Goal: Task Accomplishment & Management: Complete application form

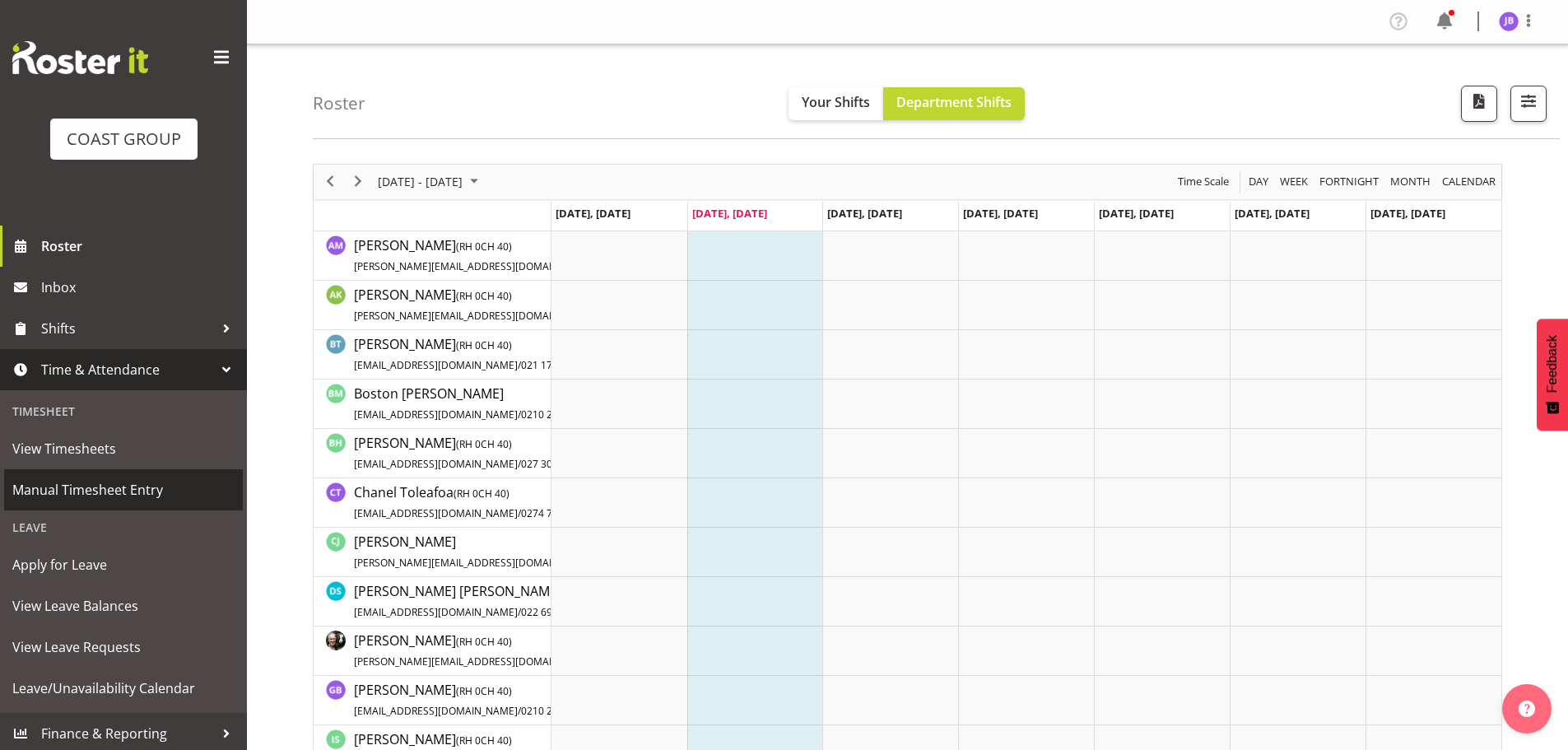
click at [117, 481] on span "Manual Timesheet Entry" at bounding box center [123, 490] width 222 height 25
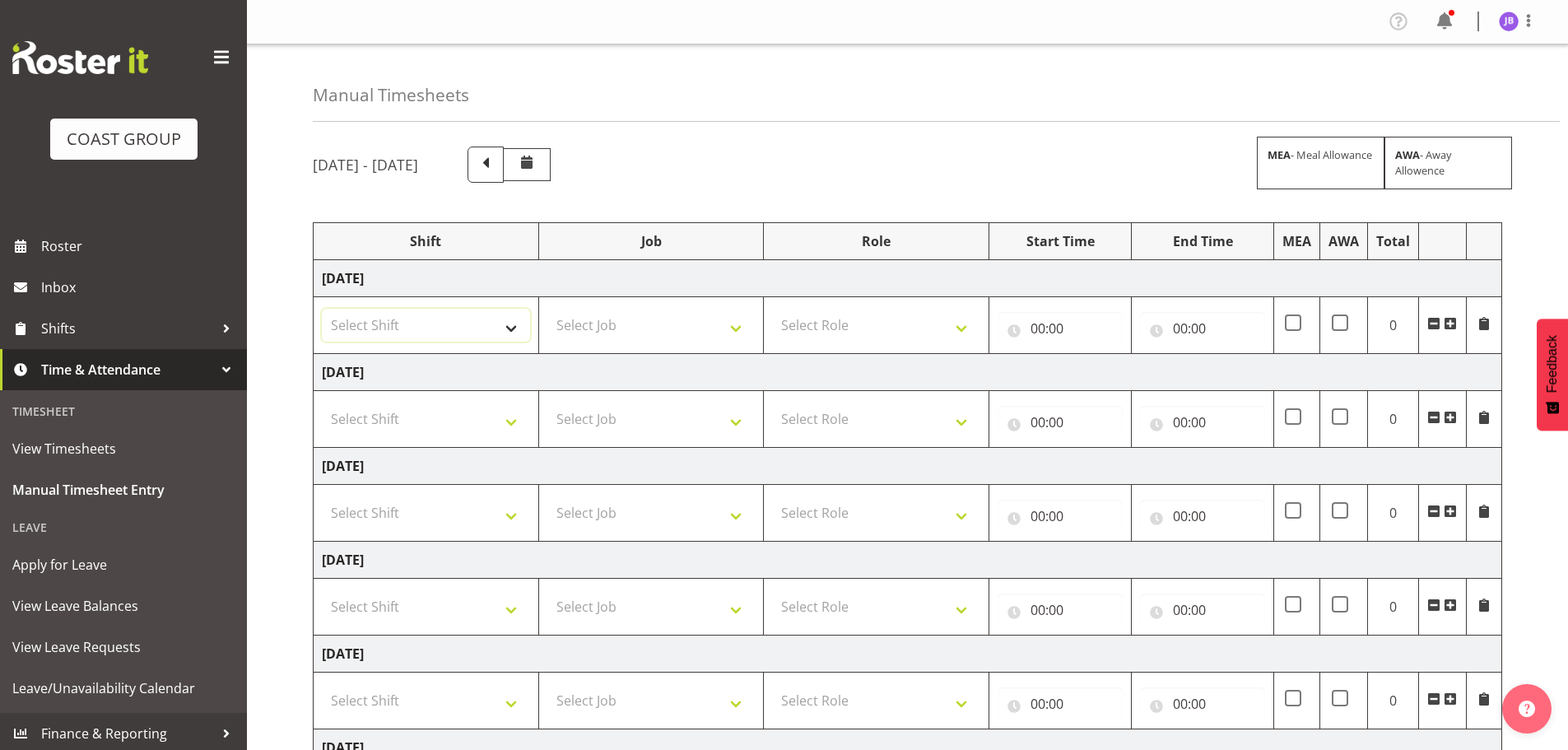
click at [488, 320] on select "Select Shift AKL SIGN ADMIN1 (LEAVE ALONE, DONT MAKE INACTIVE) DW ACCOUNT MANAG…" at bounding box center [426, 325] width 208 height 33
select select "16481"
click at [322, 309] on select "Select Shift AKL SIGN ADMIN1 (LEAVE ALONE, DONT MAKE INACTIVE) DW ACCOUNT MANAG…" at bounding box center [426, 325] width 208 height 33
click at [444, 421] on select "Select Shift AKL SIGN ADMIN1 (LEAVE ALONE, DONT MAKE INACTIVE) DW ACCOUNT MANAG…" at bounding box center [426, 419] width 208 height 33
select select "16481"
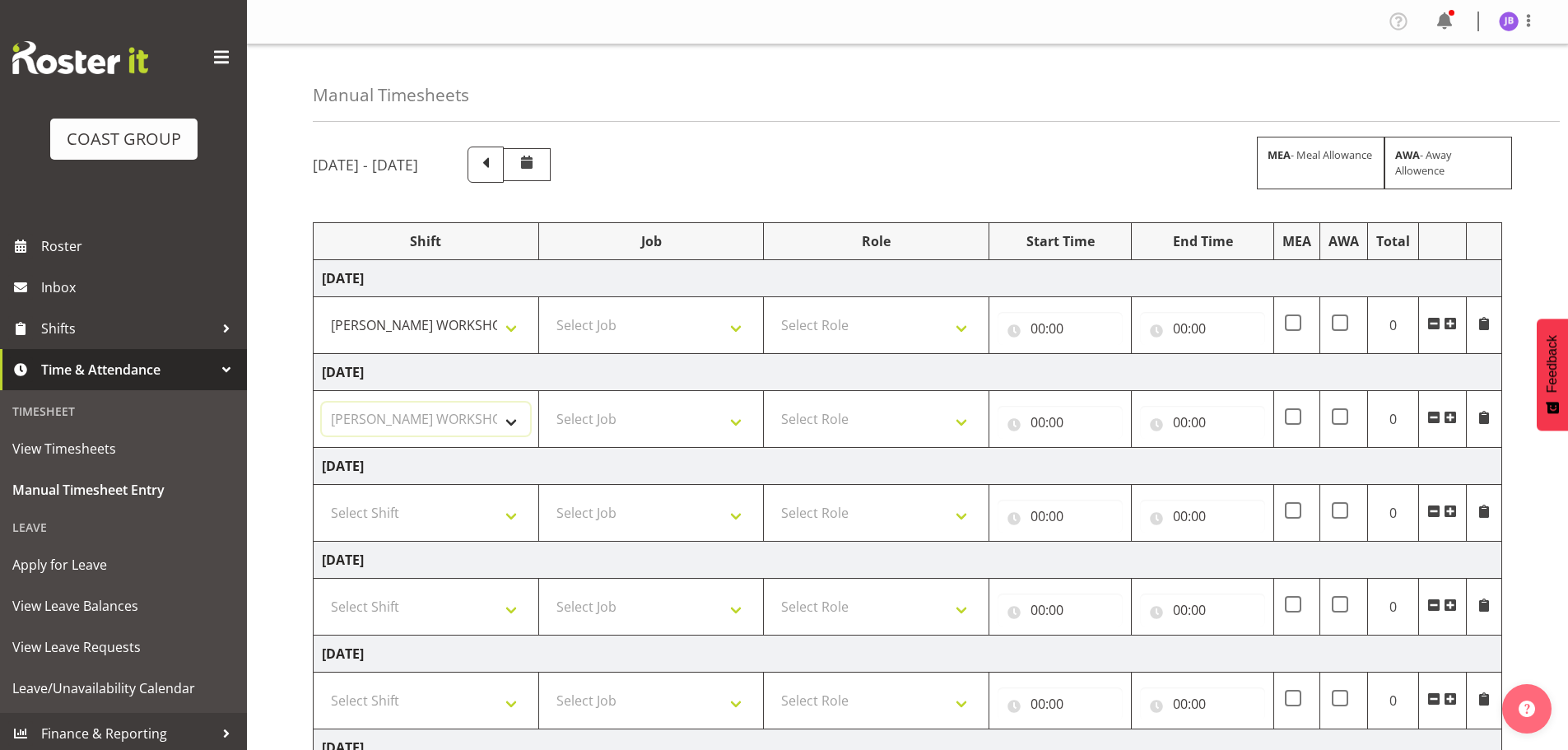
click at [322, 403] on select "Select Shift AKL SIGN ADMIN1 (LEAVE ALONE, DONT MAKE INACTIVE) DW ACCOUNT MANAG…" at bounding box center [426, 419] width 208 height 33
click at [448, 528] on select "Select Shift AKL SIGN ADMIN1 (LEAVE ALONE, DONT MAKE INACTIVE) DW ACCOUNT MANAG…" at bounding box center [426, 512] width 208 height 33
select select "16481"
click at [322, 496] on select "Select Shift AKL SIGN ADMIN1 (LEAVE ALONE, DONT MAKE INACTIVE) DW ACCOUNT MANAG…" at bounding box center [426, 512] width 208 height 33
click at [461, 616] on select "Select Shift AKL SIGN ADMIN1 (LEAVE ALONE, DONT MAKE INACTIVE) DW ACCOUNT MANAG…" at bounding box center [426, 607] width 208 height 33
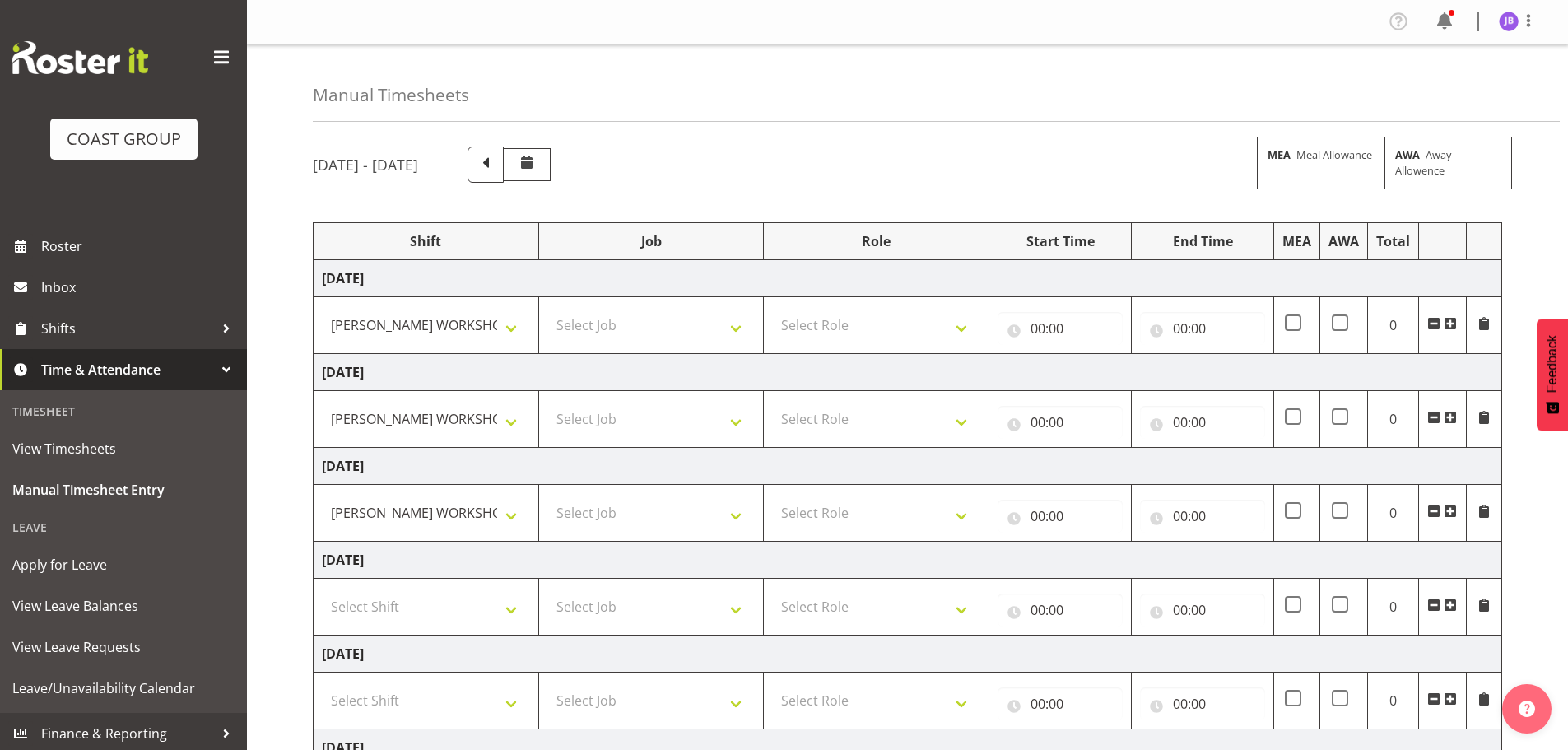
click at [587, 643] on td "Sunday 5th October 2025" at bounding box center [907, 654] width 1189 height 37
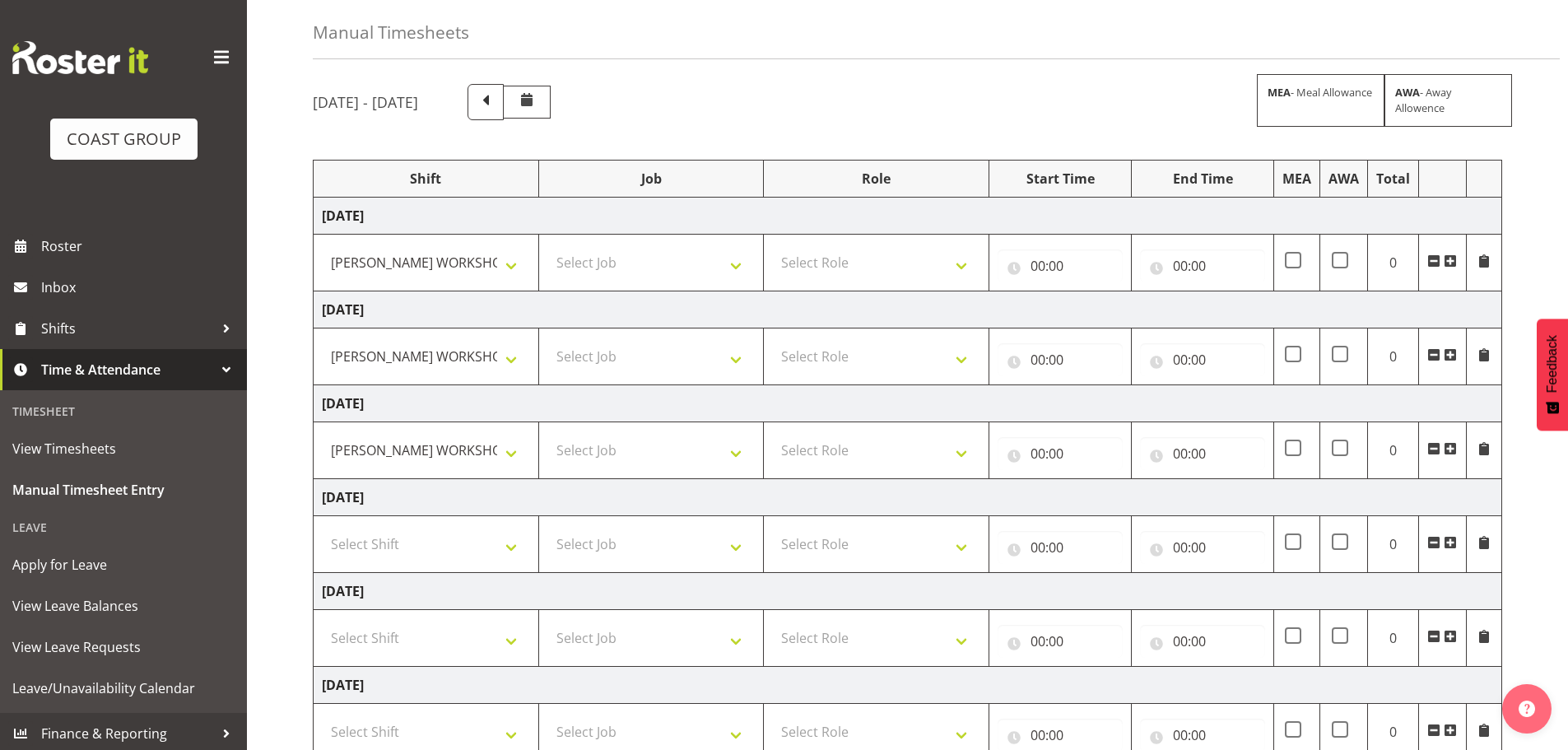
scroll to position [271, 0]
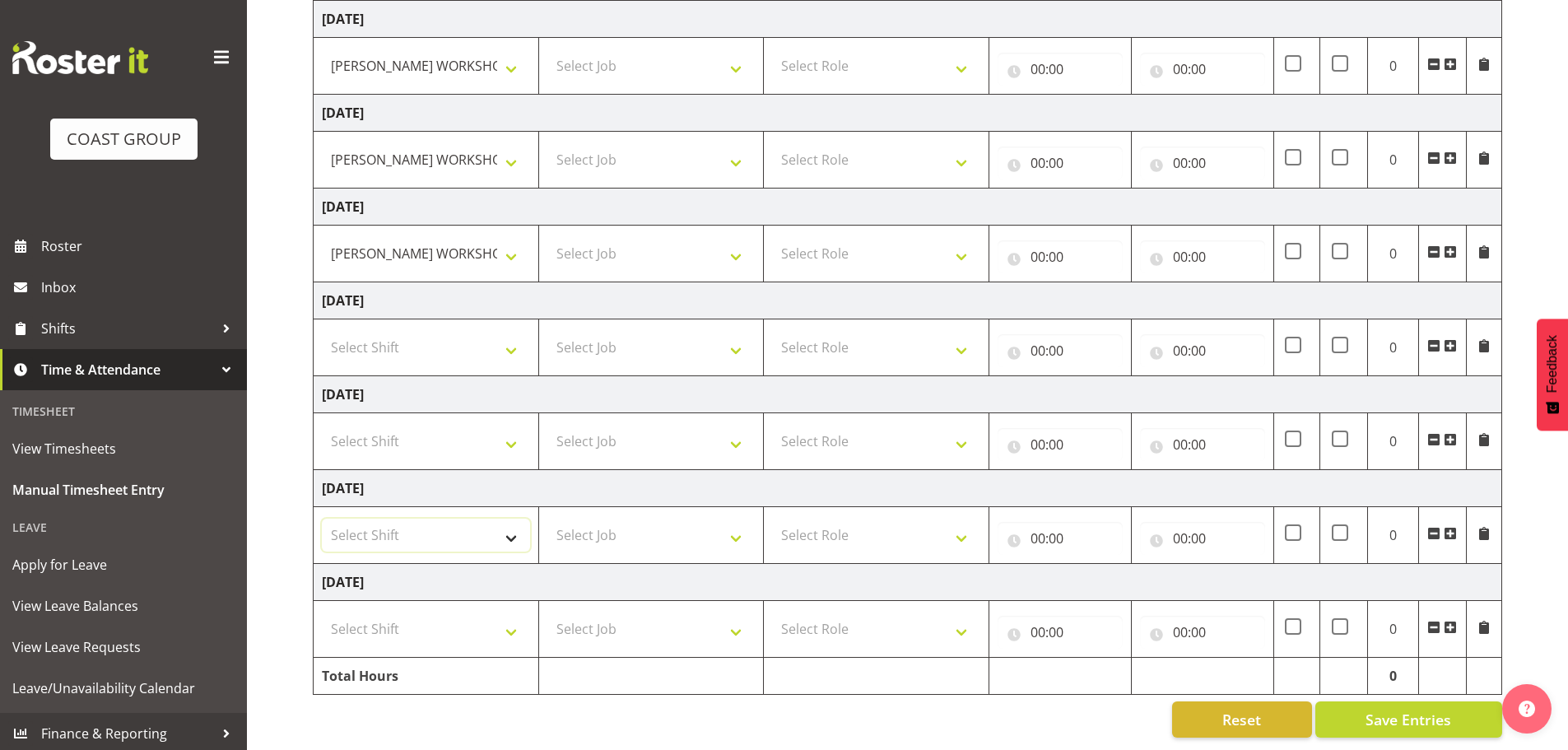
click at [444, 524] on select "Select Shift AKL SIGN ADMIN1 (LEAVE ALONE, DONT MAKE INACTIVE) DW ACCOUNT MANAG…" at bounding box center [426, 535] width 208 height 33
select select "16481"
click at [322, 519] on select "Select Shift AKL SIGN ADMIN1 (LEAVE ALONE, DONT MAKE INACTIVE) DW ACCOUNT MANAG…" at bounding box center [426, 535] width 208 height 33
click at [450, 621] on select "Select Shift AKL SIGN ADMIN1 (LEAVE ALONE, DONT MAKE INACTIVE) DW ACCOUNT MANAG…" at bounding box center [426, 629] width 208 height 33
select select "16481"
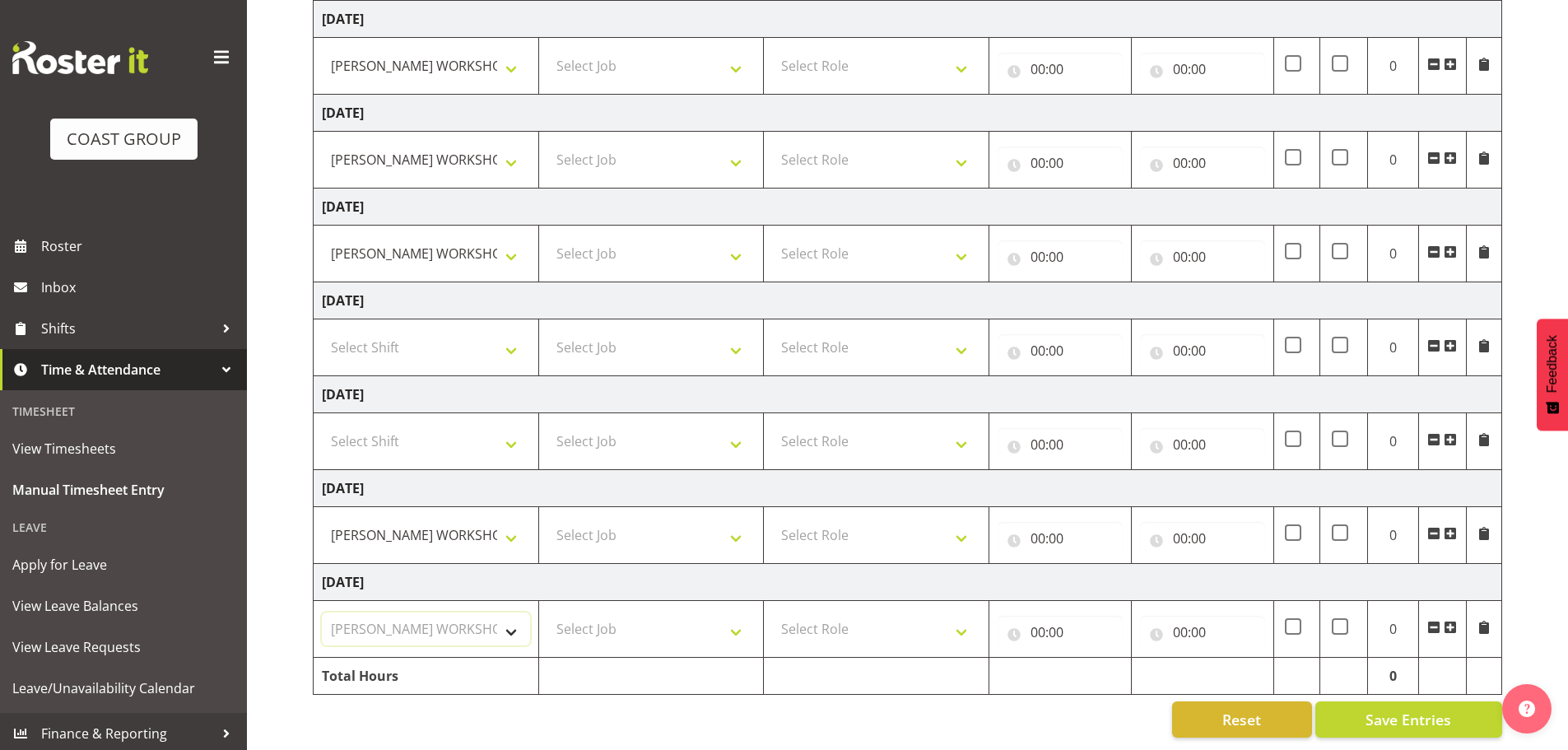
click at [322, 612] on select "Select Shift AKL SIGN ADMIN1 (LEAVE ALONE, DONT MAKE INACTIVE) DW ACCOUNT MANAG…" at bounding box center [426, 629] width 208 height 33
click at [697, 69] on select "Select Job 1 Carlton Events 1 Carlton Hamilton 1 Carlton Wellington 1 EHS WAREH…" at bounding box center [652, 66] width 208 height 33
click at [841, 54] on select "Select Role FABRICATION DW" at bounding box center [876, 66] width 208 height 33
select select "543"
click at [772, 49] on select "Select Role FABRICATION DW" at bounding box center [876, 66] width 208 height 33
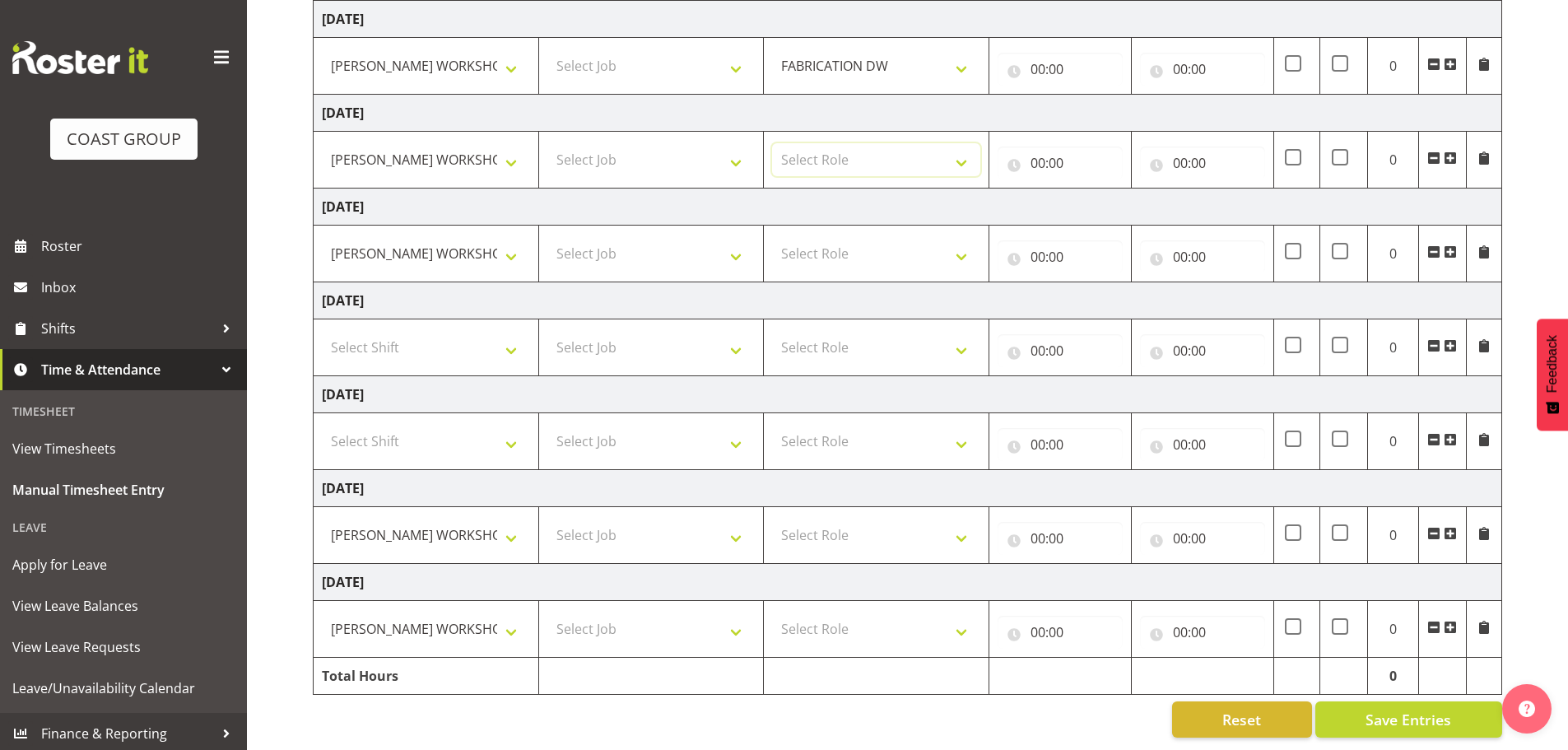
drag, startPoint x: 852, startPoint y: 149, endPoint x: 853, endPoint y: 171, distance: 22.0
click at [852, 149] on select "Select Role FABRICATION DW" at bounding box center [876, 160] width 208 height 33
select select "543"
click at [772, 143] on select "Select Role FABRICATION DW" at bounding box center [876, 160] width 208 height 33
click at [868, 245] on select "Select Role FABRICATION DW" at bounding box center [876, 253] width 208 height 33
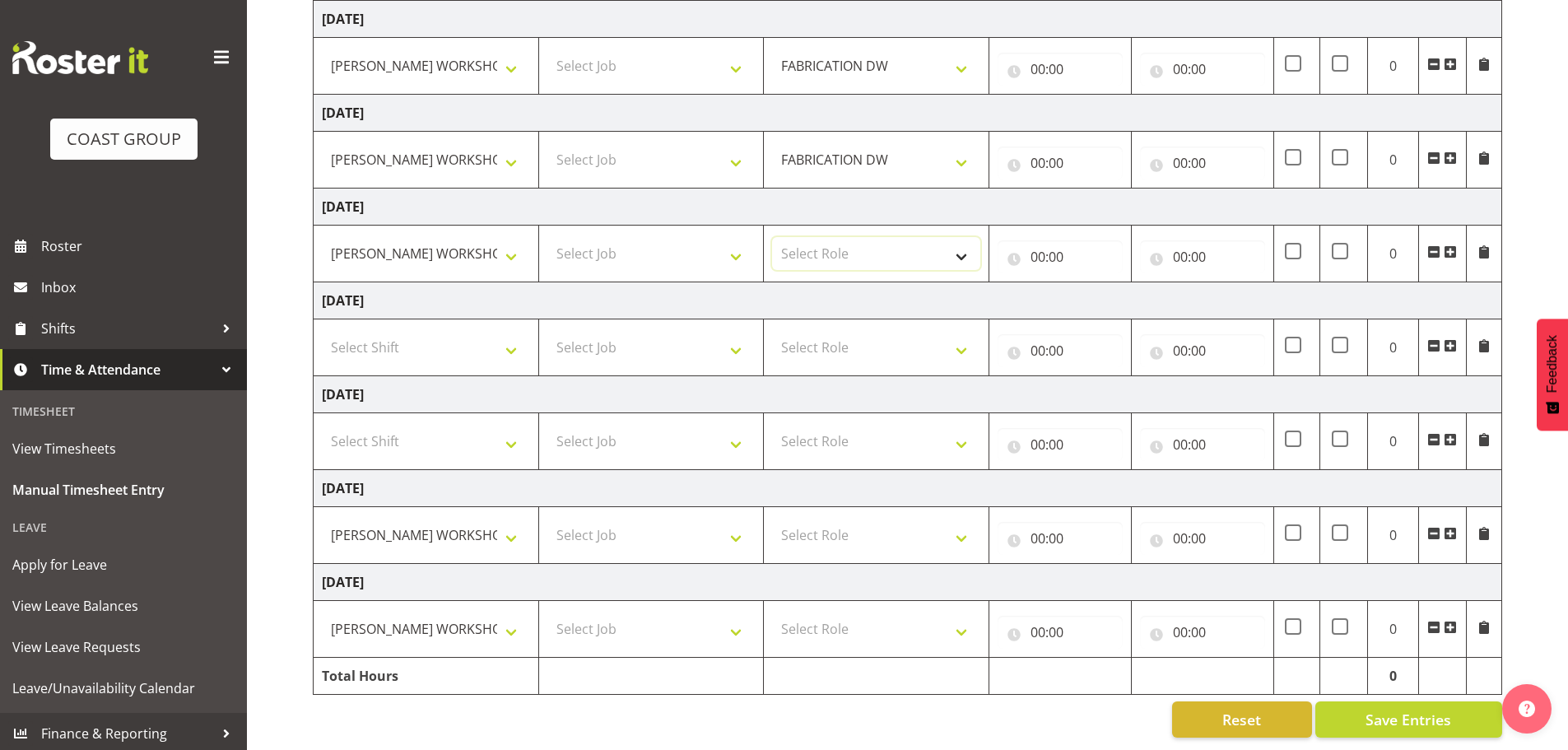
select select "543"
click at [772, 237] on select "Select Role FABRICATION DW" at bounding box center [876, 253] width 208 height 33
drag, startPoint x: 902, startPoint y: 514, endPoint x: 901, endPoint y: 569, distance: 55.0
click at [902, 519] on select "Select Role FABRICATION DW" at bounding box center [876, 535] width 208 height 33
select select "543"
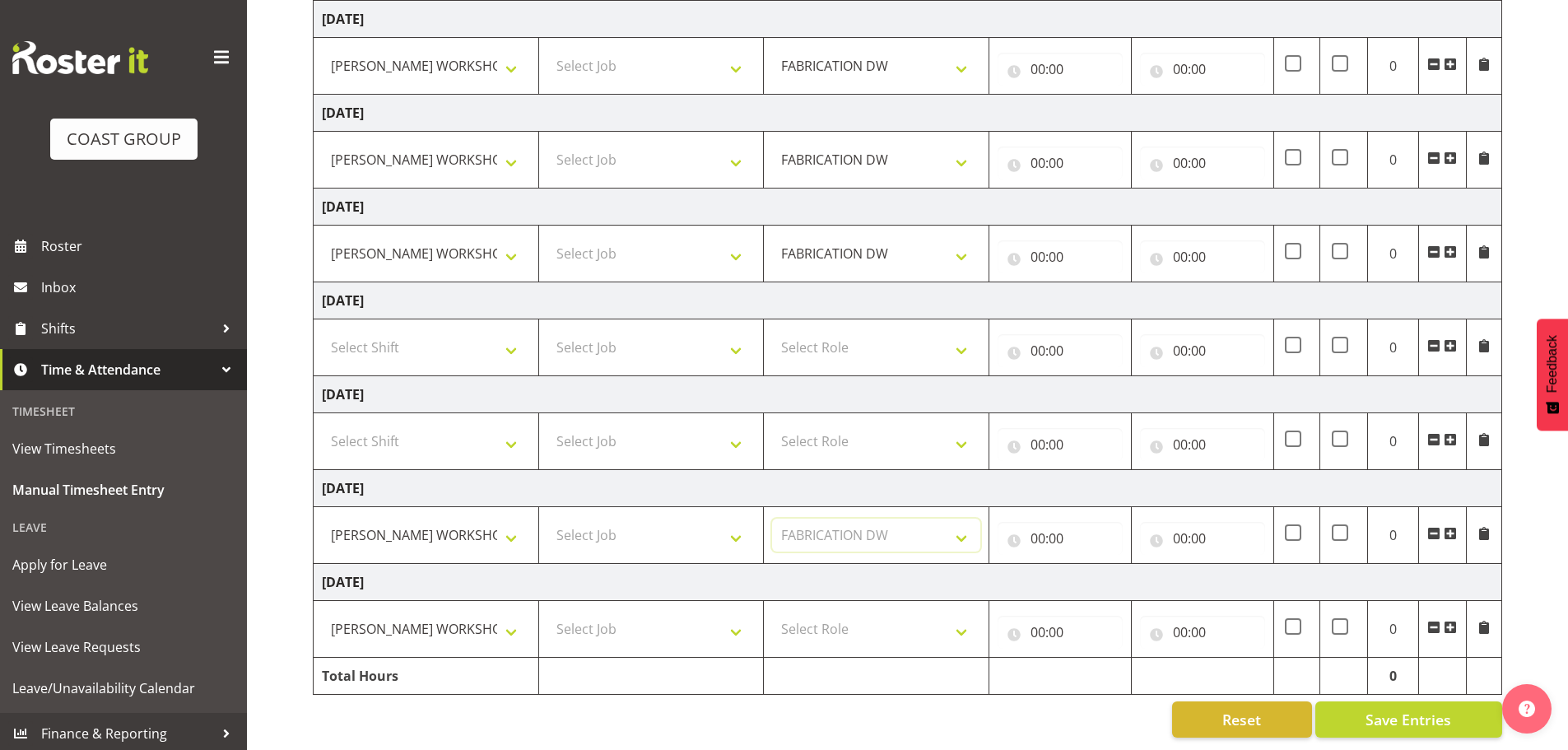
click at [772, 519] on select "Select Role FABRICATION DW" at bounding box center [876, 535] width 208 height 33
drag, startPoint x: 897, startPoint y: 614, endPoint x: 909, endPoint y: 615, distance: 12.0
click at [897, 614] on select "Select Role FABRICATION DW" at bounding box center [876, 629] width 208 height 33
select select "543"
click at [772, 612] on select "Select Role FABRICATION DW" at bounding box center [876, 629] width 208 height 33
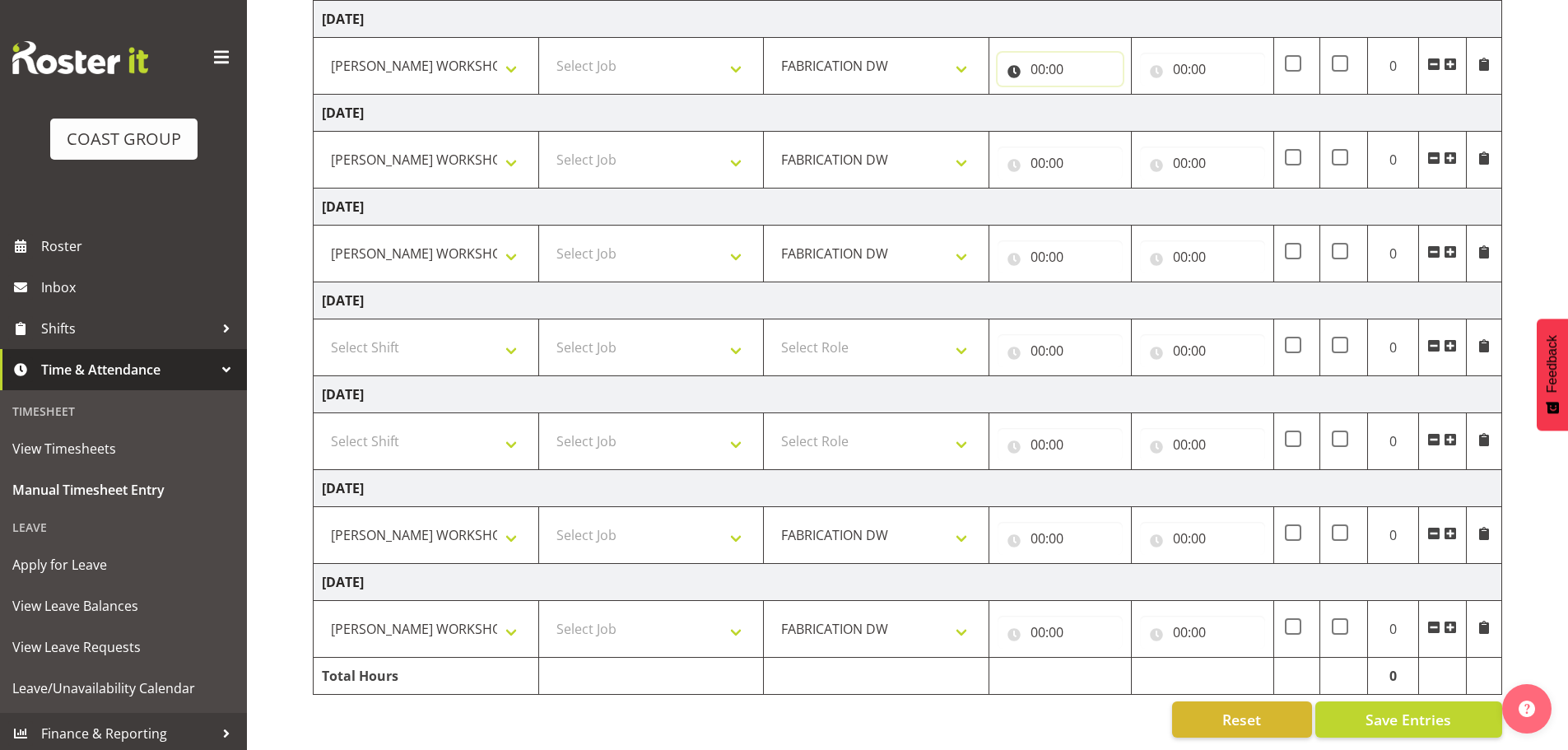
click at [1039, 58] on input "00:00" at bounding box center [1060, 69] width 125 height 33
click at [1101, 96] on select "00 01 02 03 04 05 06 07 08 09 10 11 12 13 14 15 16 17 18 19 20 21 22 23" at bounding box center [1110, 112] width 37 height 33
select select "5"
click at [1092, 96] on select "00 01 02 03 04 05 06 07 08 09 10 11 12 13 14 15 16 17 18 19 20 21 22 23" at bounding box center [1110, 112] width 37 height 33
type input "05:00"
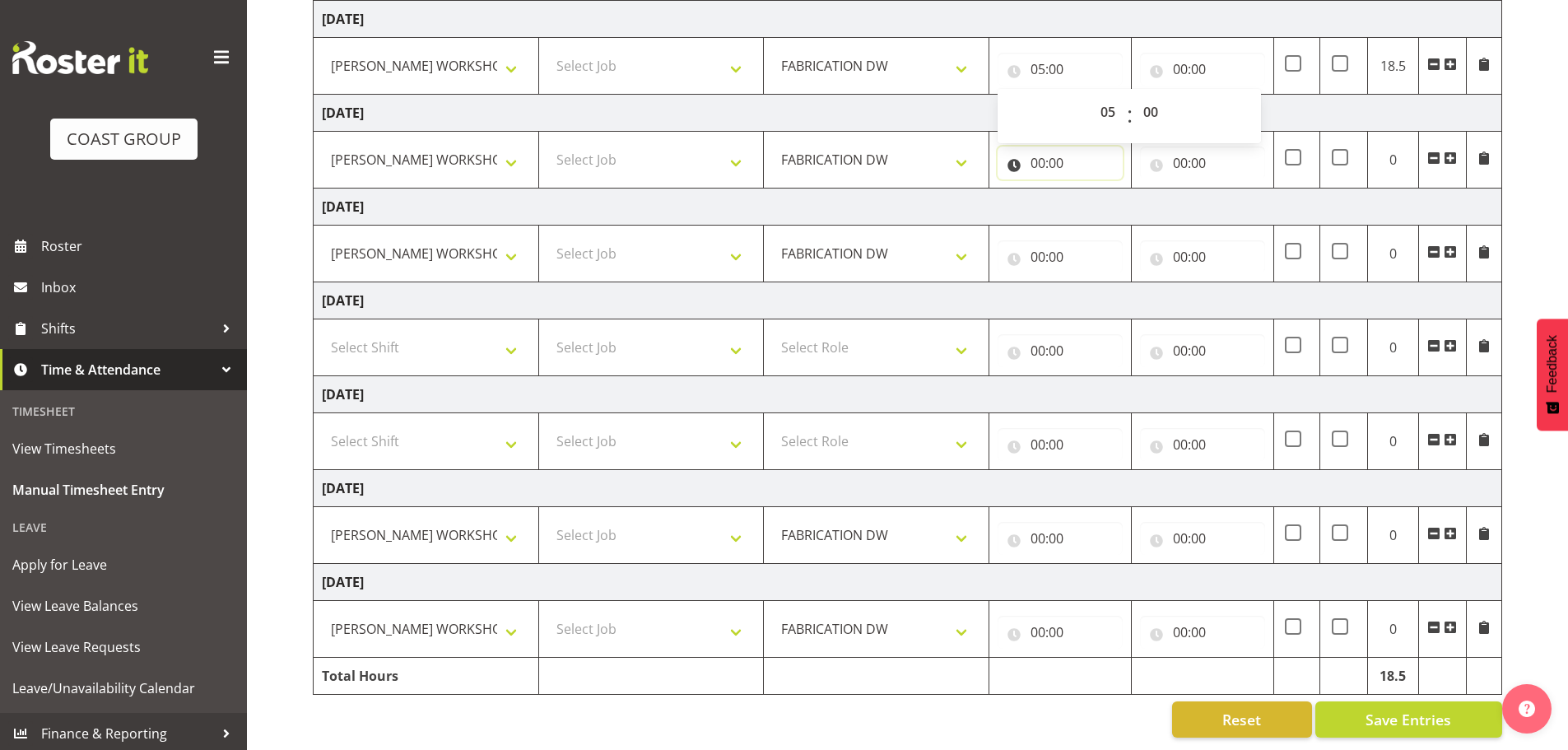
click at [1041, 151] on input "00:00" at bounding box center [1060, 163] width 125 height 33
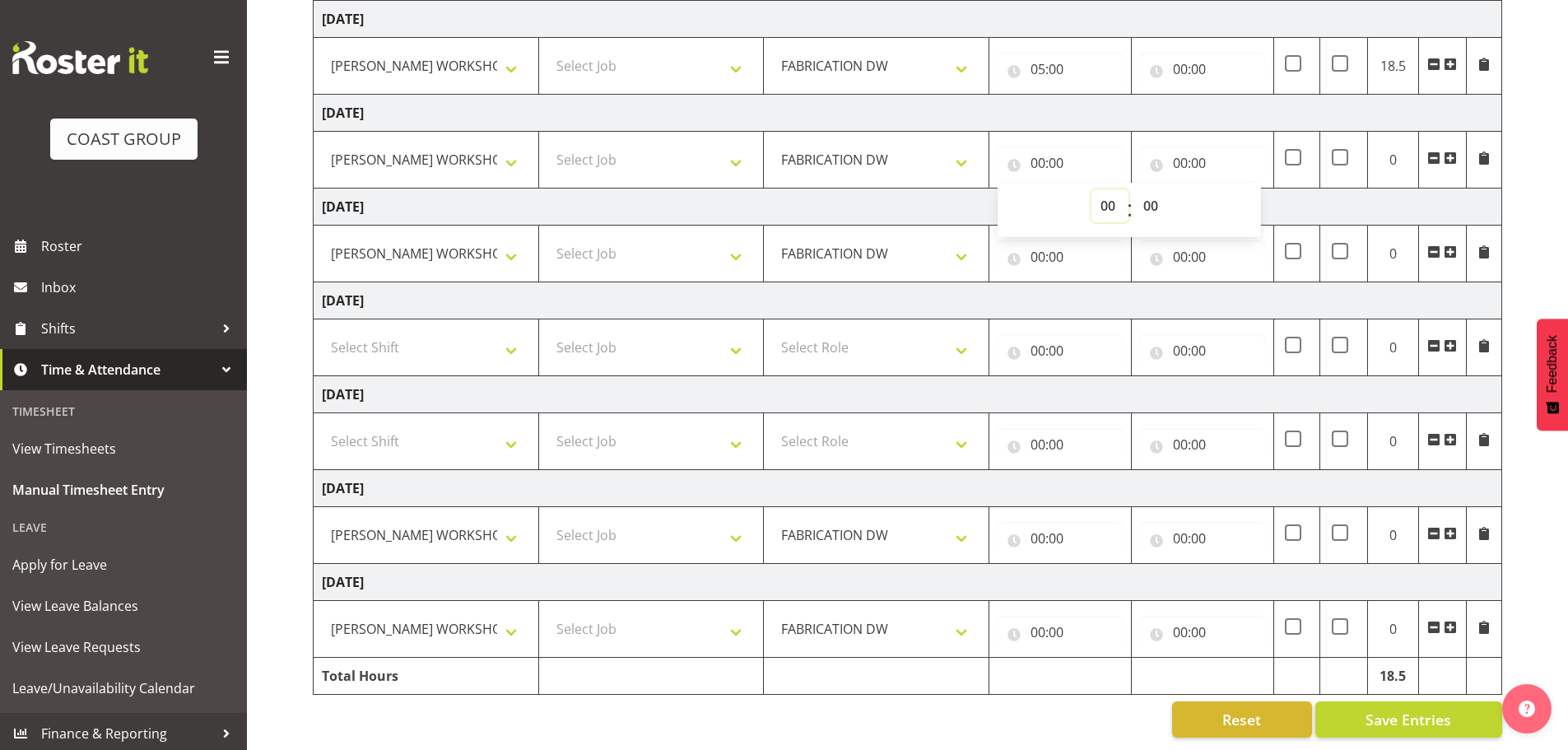
click at [1109, 195] on select "00 01 02 03 04 05 06 07 08 09 10 11 12 13 14 15 16 17 18 19 20 21 22 23" at bounding box center [1110, 206] width 37 height 33
select select "5"
click at [1092, 189] on select "00 01 02 03 04 05 06 07 08 09 10 11 12 13 14 15 16 17 18 19 20 21 22 23" at bounding box center [1110, 206] width 37 height 33
type input "05:00"
click at [1038, 245] on input "00:00" at bounding box center [1060, 257] width 125 height 33
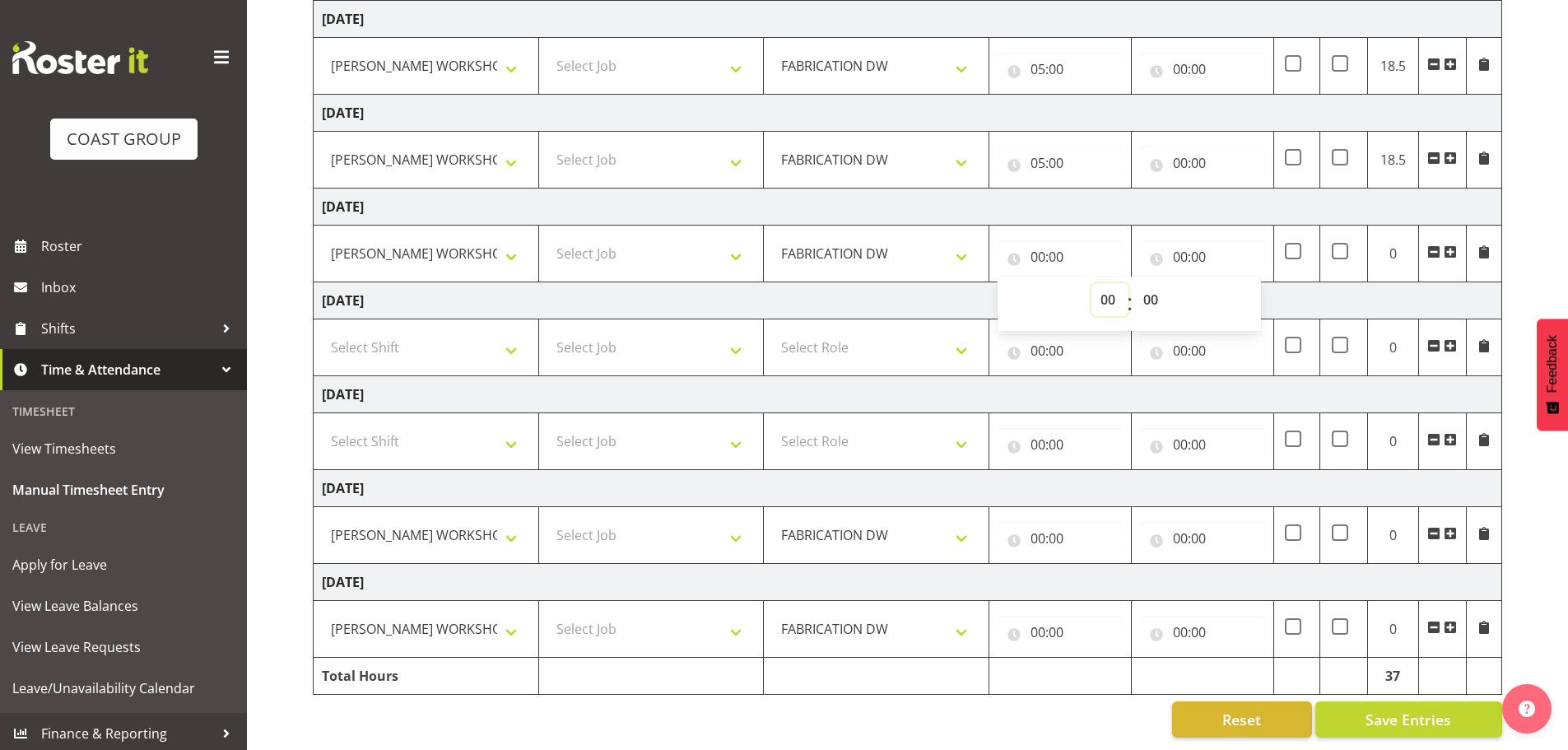
click at [1110, 287] on select "00 01 02 03 04 05 06 07 08 09 10 11 12 13 14 15 16 17 18 19 20 21 22 23" at bounding box center [1110, 300] width 37 height 33
select select "5"
click at [1092, 283] on select "00 01 02 03 04 05 06 07 08 09 10 11 12 13 14 15 16 17 18 19 20 21 22 23" at bounding box center [1110, 300] width 37 height 33
type input "05:00"
click at [1031, 536] on input "00:00" at bounding box center [1060, 538] width 125 height 33
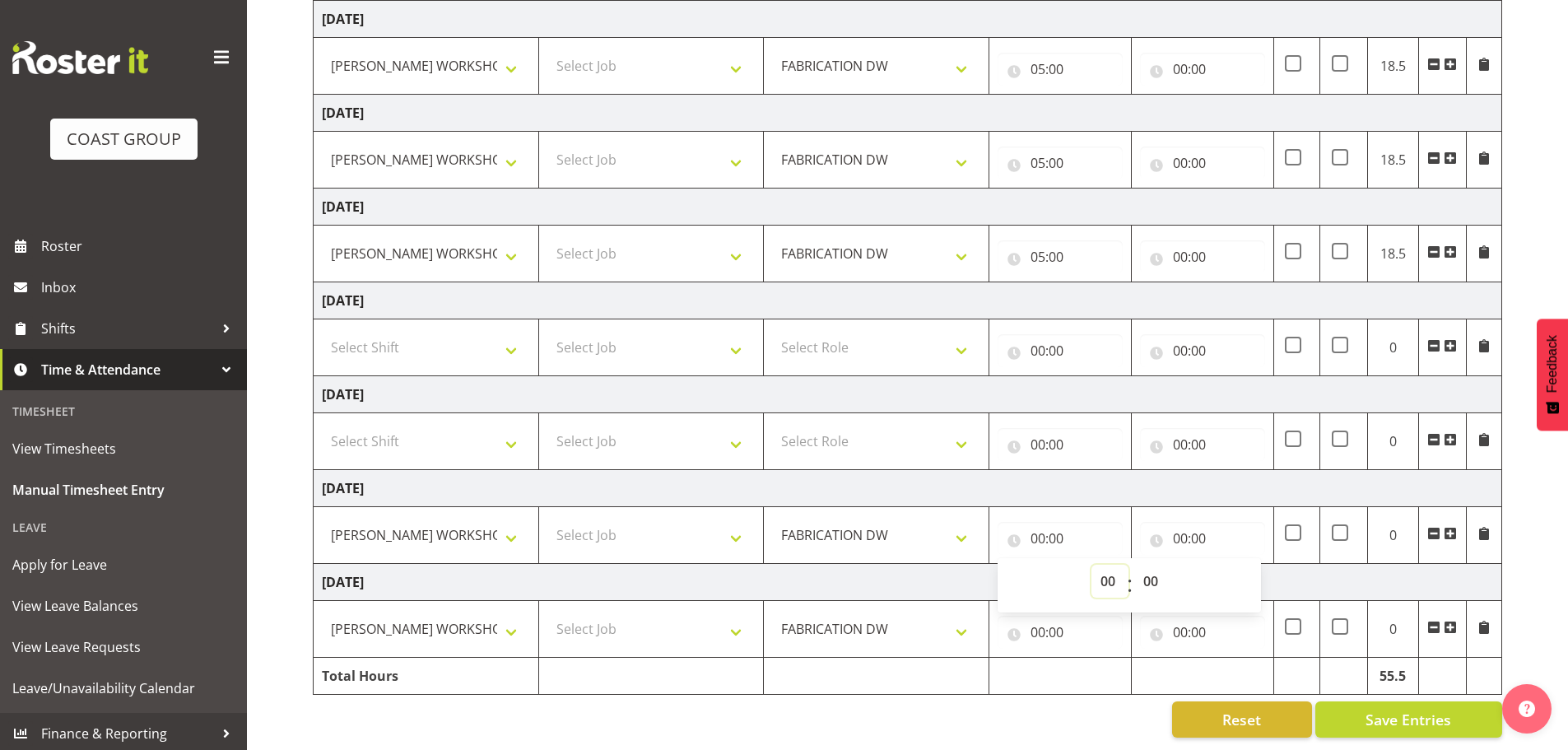
click at [1113, 575] on select "00 01 02 03 04 05 06 07 08 09 10 11 12 13 14 15 16 17 18 19 20 21 22 23" at bounding box center [1110, 581] width 37 height 33
click at [1114, 574] on select "00 01 02 03 04 05 06 07 08 09 10 11 12 13 14 15 16 17 18 19 20 21 22 23" at bounding box center [1110, 581] width 37 height 33
select select "5"
click at [1092, 565] on select "00 01 02 03 04 05 06 07 08 09 10 11 12 13 14 15 16 17 18 19 20 21 22 23" at bounding box center [1110, 581] width 37 height 33
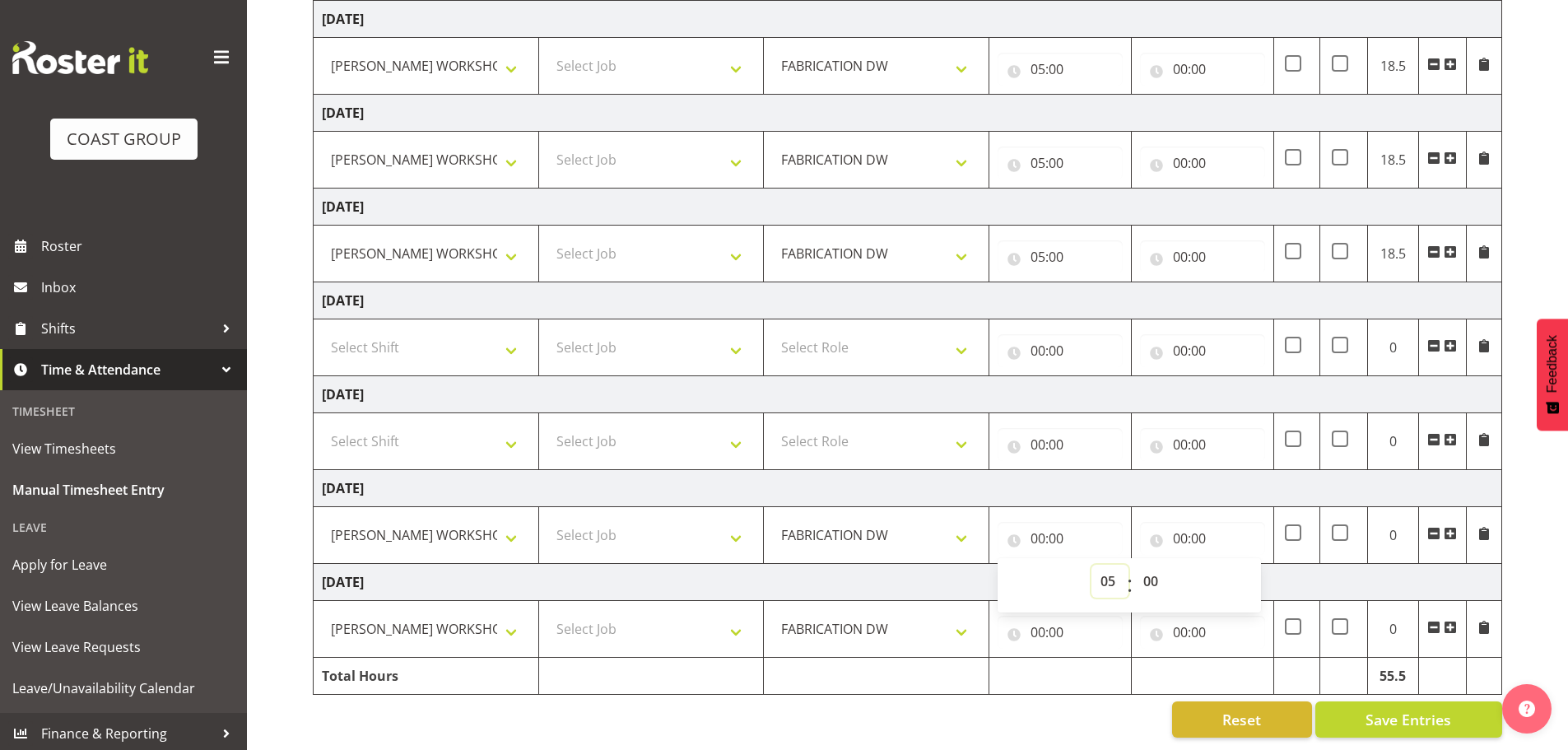
type input "05:00"
click at [1043, 616] on input "00:00" at bounding box center [1060, 632] width 125 height 33
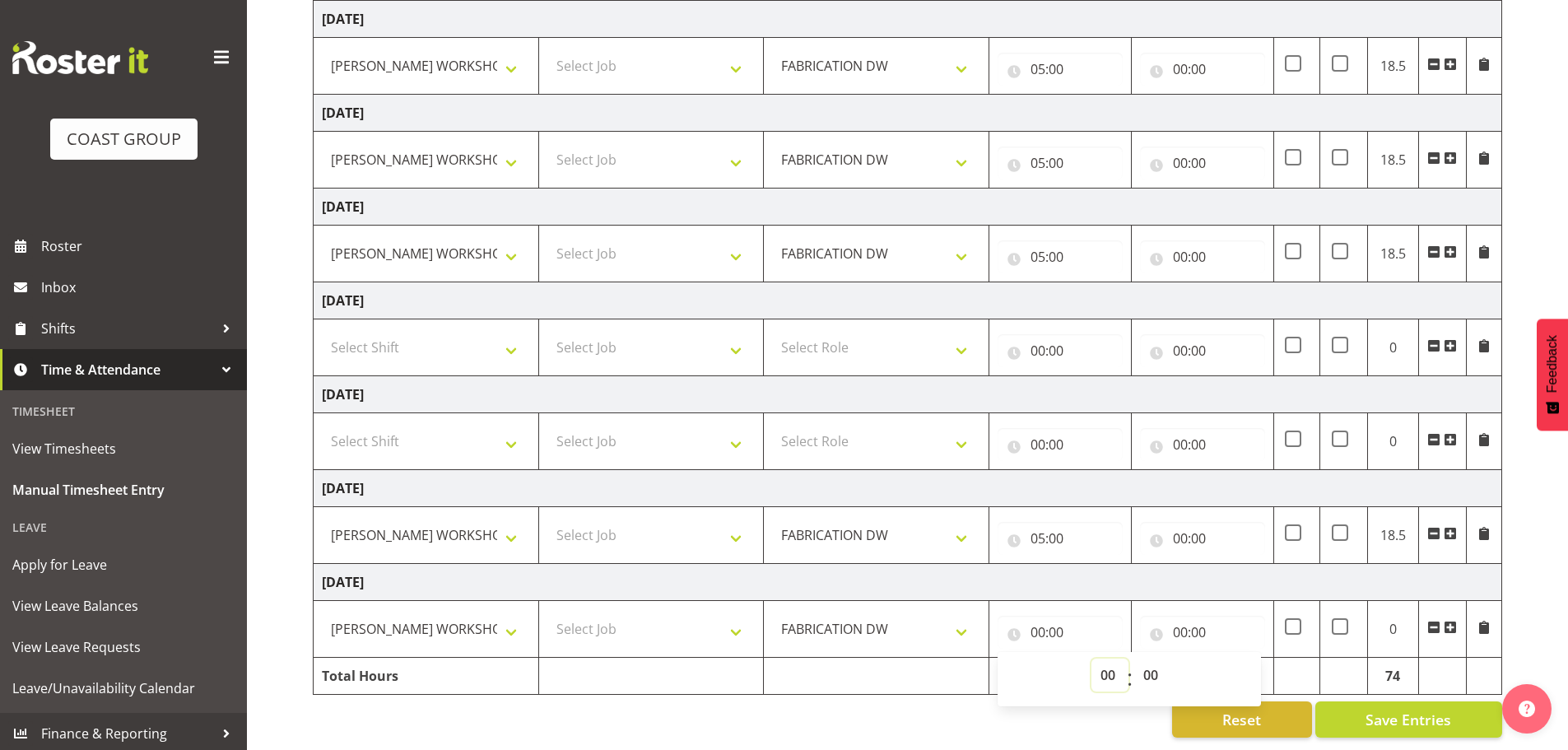
click at [1108, 659] on select "00 01 02 03 04 05 06 07 08 09 10 11 12 13 14 15 16 17 18 19 20 21 22 23" at bounding box center [1110, 675] width 37 height 33
select select "5"
click at [1092, 659] on select "00 01 02 03 04 05 06 07 08 09 10 11 12 13 14 15 16 17 18 19 20 21 22 23" at bounding box center [1110, 675] width 37 height 33
type input "05:00"
drag, startPoint x: 1193, startPoint y: 52, endPoint x: 1183, endPoint y: 62, distance: 14.1
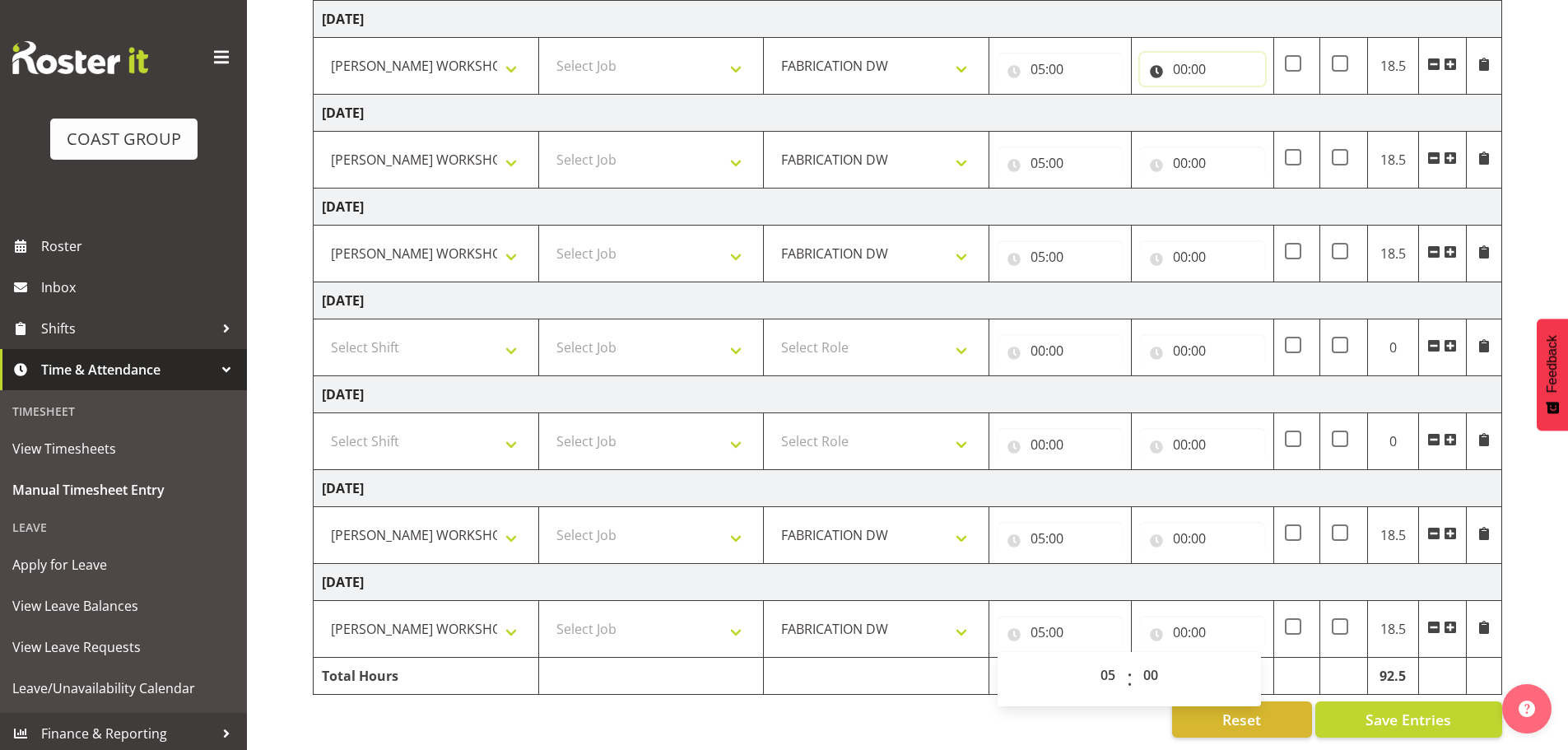
click at [1192, 53] on input "00:00" at bounding box center [1202, 69] width 125 height 33
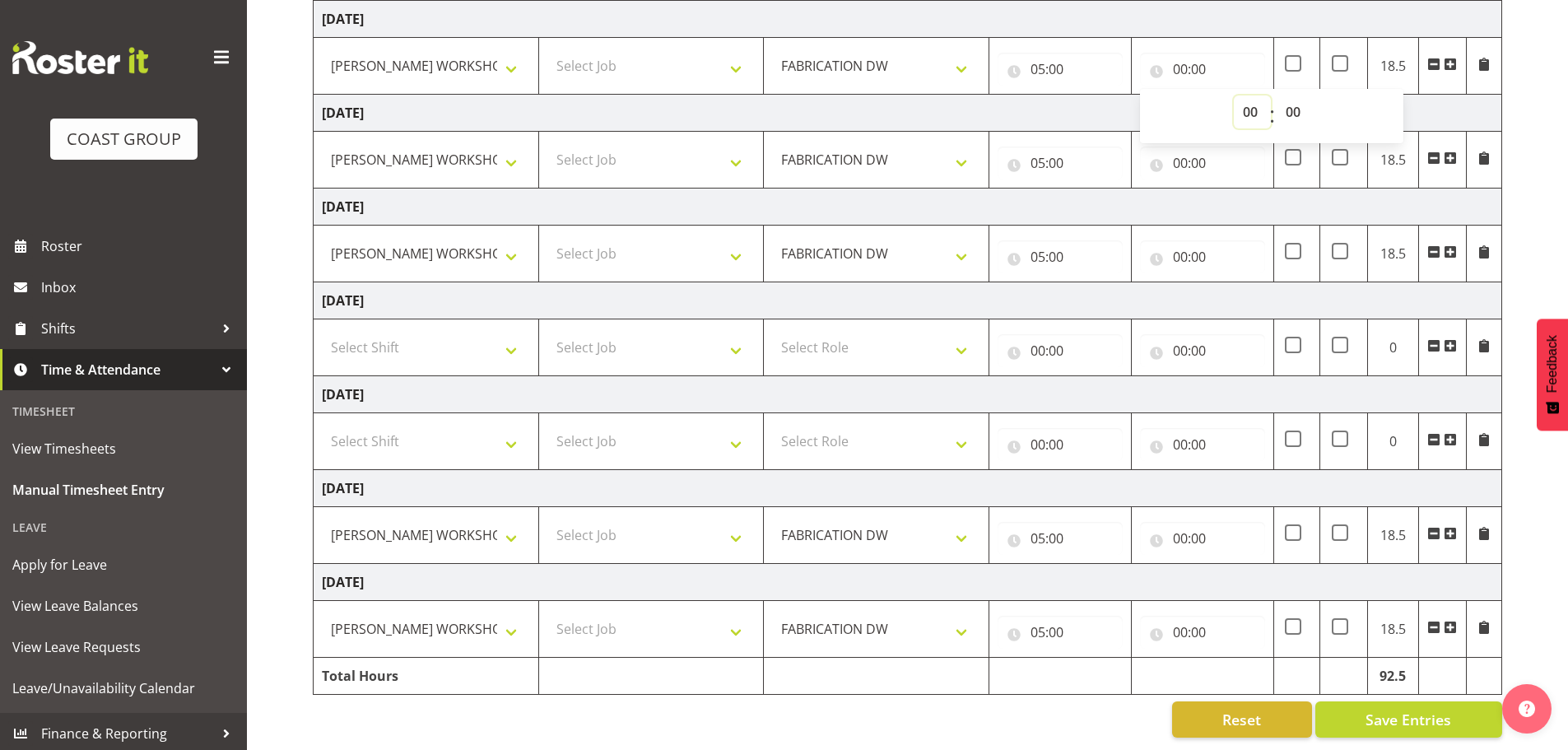
click at [1249, 100] on select "00 01 02 03 04 05 06 07 08 09 10 11 12 13 14 15 16 17 18 19 20 21 22 23" at bounding box center [1252, 112] width 37 height 33
select select "5"
type input "05:00"
drag, startPoint x: 1262, startPoint y: 96, endPoint x: 1246, endPoint y: 100, distance: 16.5
click at [1247, 100] on select "00 01 02 03 04 05 06 07 08 09 10 11 12 13 14 15 16 17 18 19 20 21 22 23" at bounding box center [1252, 112] width 37 height 33
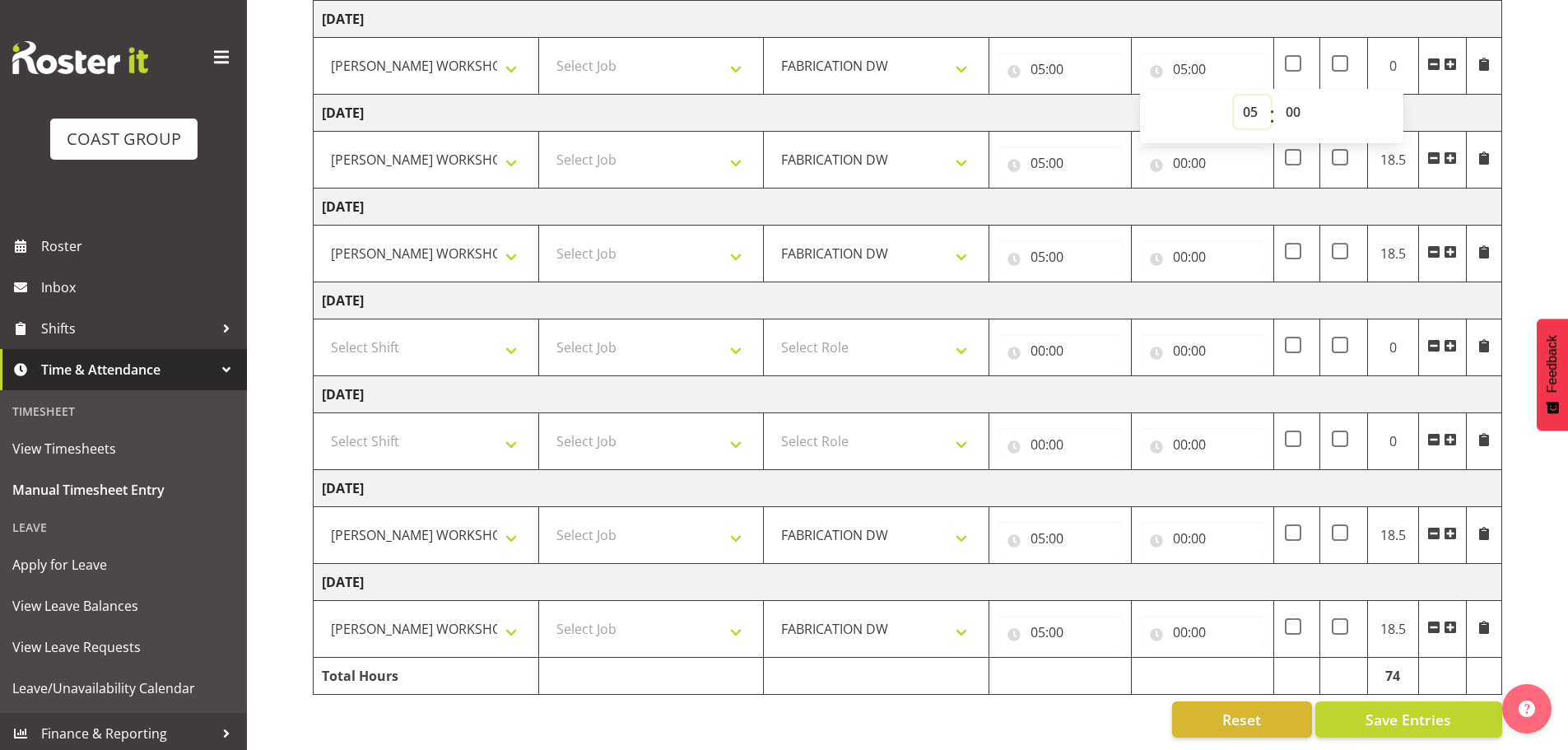
click at [1249, 98] on select "00 01 02 03 04 05 06 07 08 09 10 11 12 13 14 15 16 17 18 19 20 21 22 23" at bounding box center [1252, 112] width 37 height 33
select select "15"
click at [1234, 96] on select "00 01 02 03 04 05 06 07 08 09 10 11 12 13 14 15 16 17 18 19 20 21 22 23" at bounding box center [1252, 112] width 37 height 33
type input "15:00"
click at [1183, 149] on input "00:00" at bounding box center [1202, 163] width 125 height 33
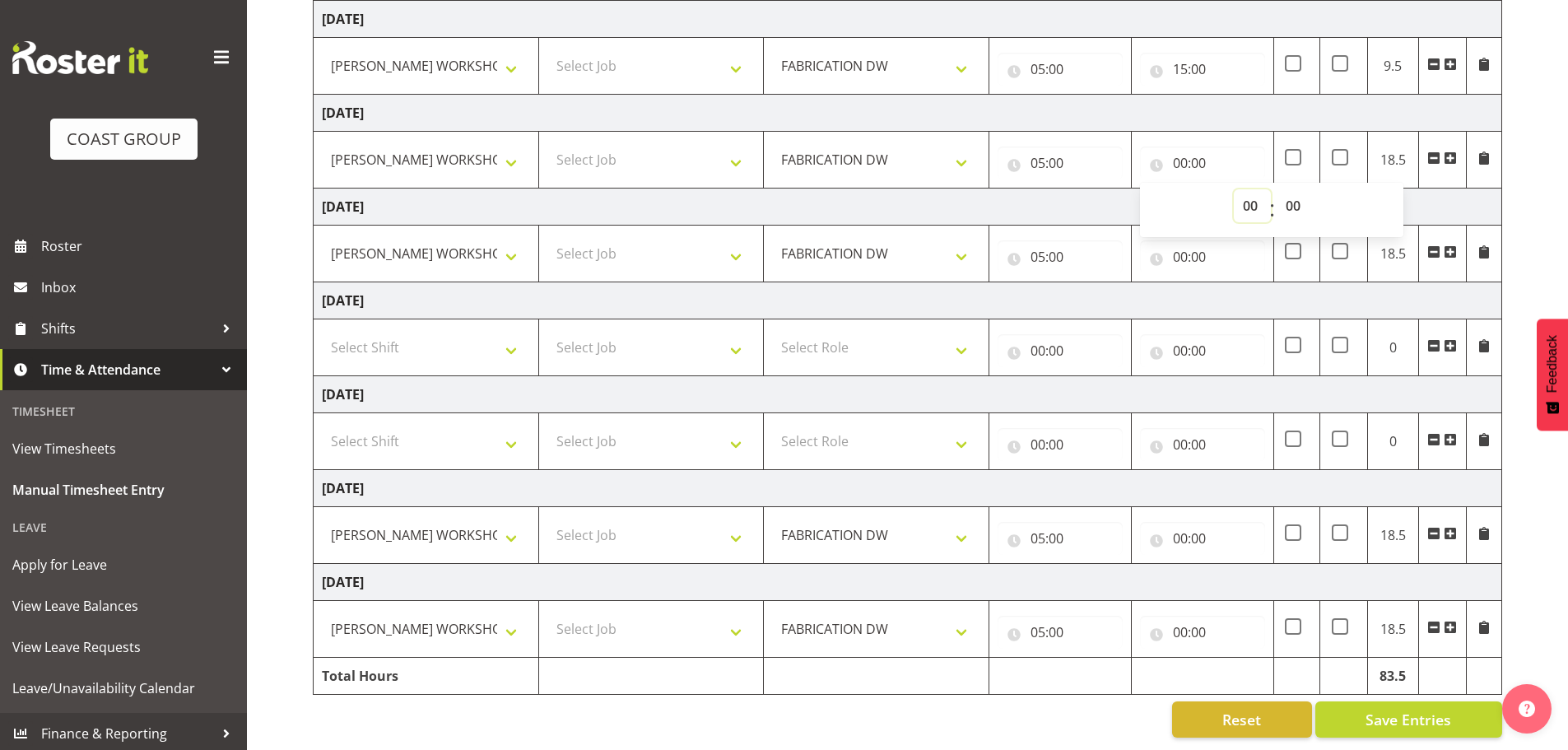
click at [1249, 189] on select "00 01 02 03 04 05 06 07 08 09 10 11 12 13 14 15 16 17 18 19 20 21 22 23" at bounding box center [1252, 206] width 37 height 33
click at [1234, 189] on select "00 01 02 03 04 05 06 07 08 09 10 11 12 13 14 15 16 17 18 19 20 21 22 23" at bounding box center [1252, 206] width 37 height 33
click at [1186, 151] on input "00:00" at bounding box center [1202, 163] width 125 height 33
click at [1188, 152] on input "00:00" at bounding box center [1202, 163] width 125 height 33
click at [1245, 189] on select "00 01 02 03 04 05 06 07 08 09 10 11 12 13 14 15 16 17 18 19 20 21 22 23" at bounding box center [1252, 206] width 37 height 33
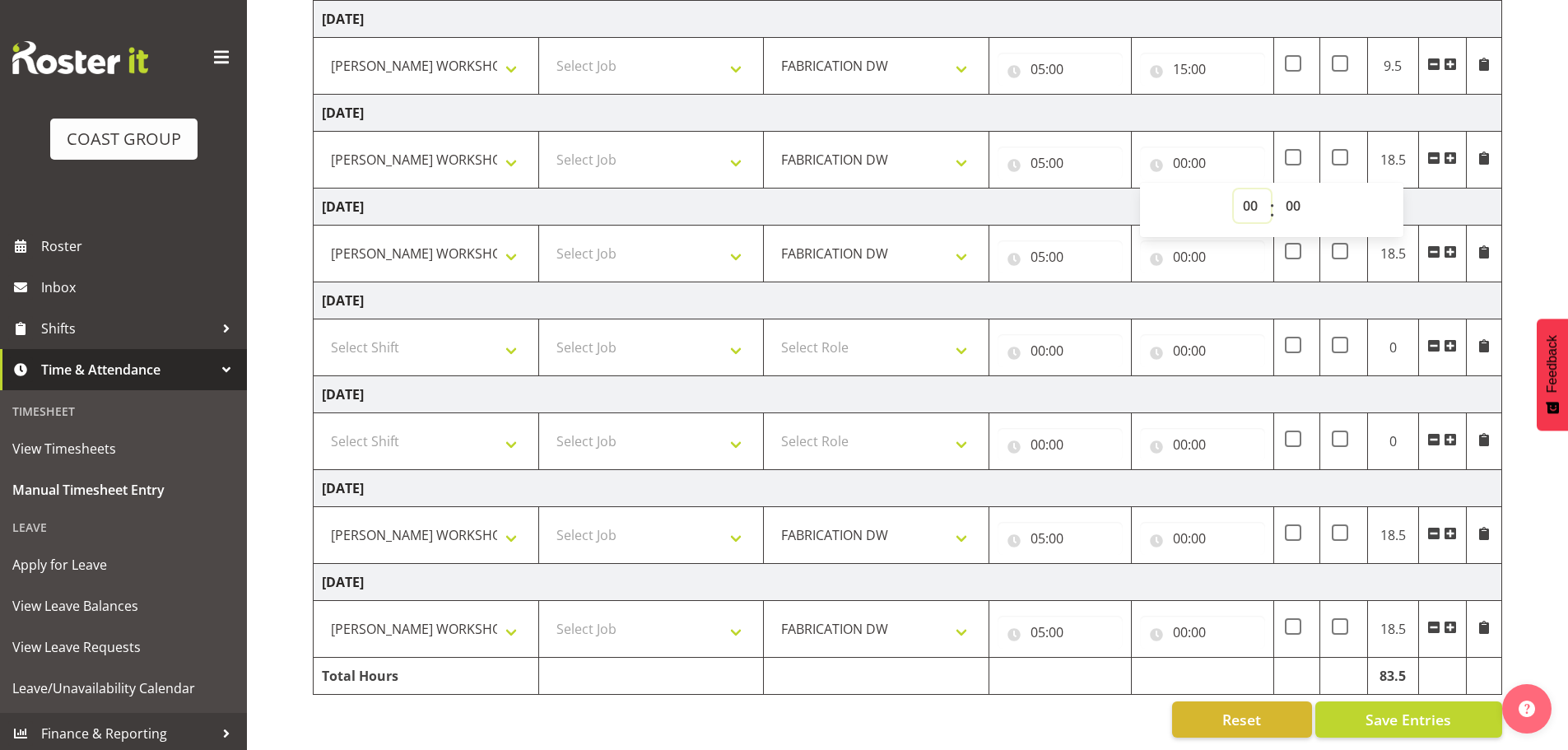
select select "15"
click at [1234, 189] on select "00 01 02 03 04 05 06 07 08 09 10 11 12 13 14 15 16 17 18 19 20 21 22 23" at bounding box center [1252, 206] width 37 height 33
type input "15:00"
click at [1176, 240] on input "00:00" at bounding box center [1202, 257] width 125 height 33
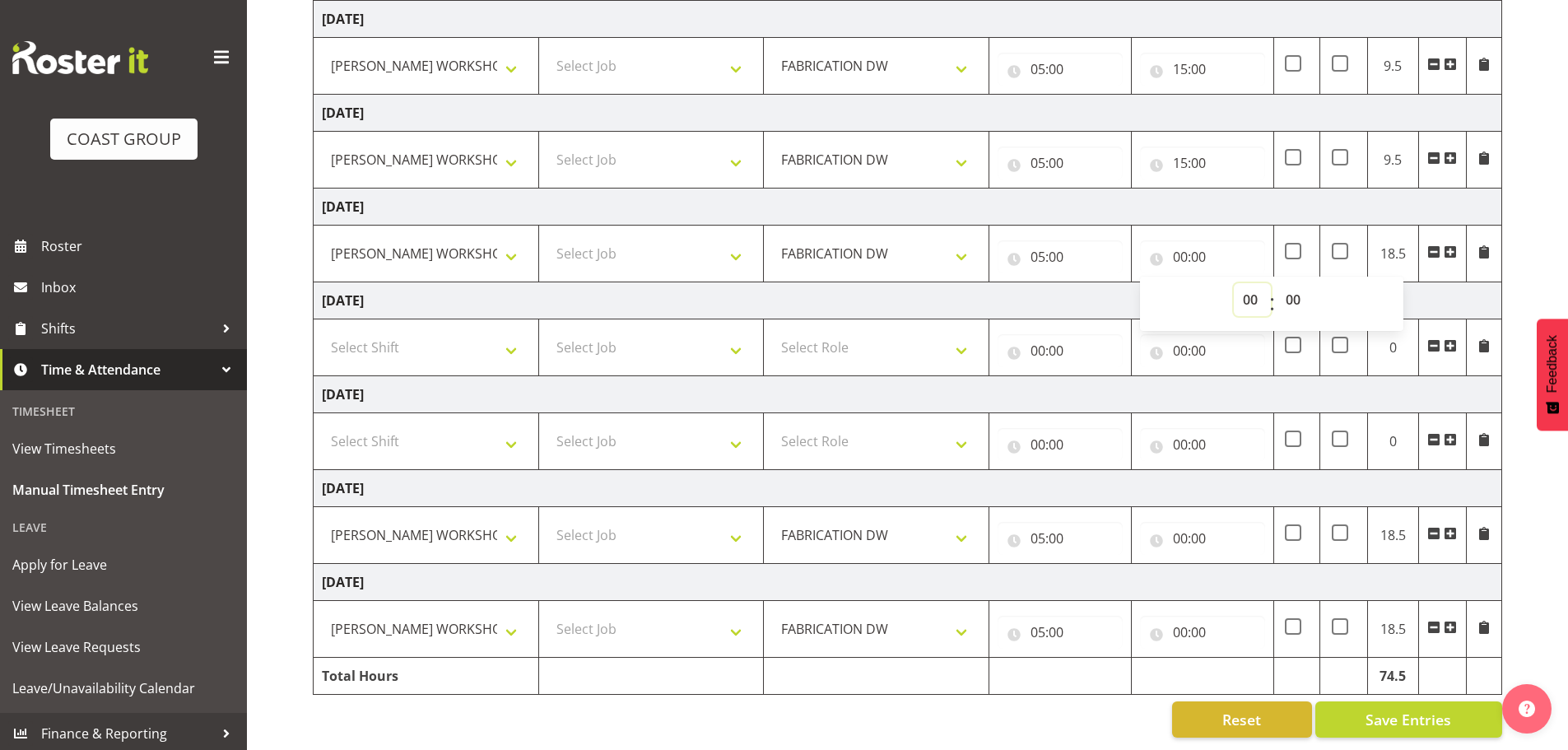
click at [1251, 283] on select "00 01 02 03 04 05 06 07 08 09 10 11 12 13 14 15 16 17 18 19 20 21 22 23" at bounding box center [1252, 300] width 37 height 33
select select "15"
click at [1234, 283] on select "00 01 02 03 04 05 06 07 08 09 10 11 12 13 14 15 16 17 18 19 20 21 22 23" at bounding box center [1252, 300] width 37 height 33
type input "15:00"
click at [1160, 522] on input "00:00" at bounding box center [1202, 538] width 125 height 33
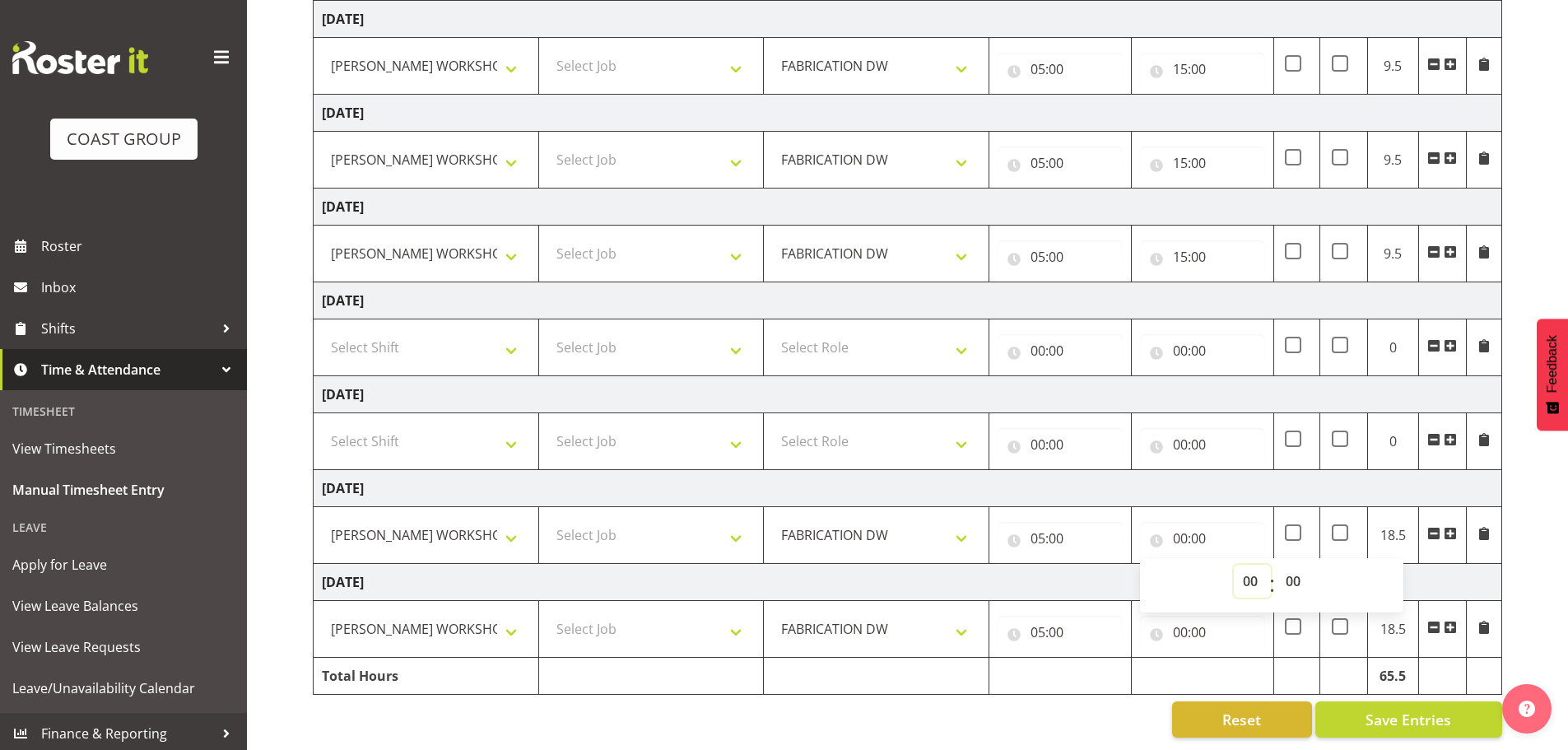
click at [1242, 565] on select "00 01 02 03 04 05 06 07 08 09 10 11 12 13 14 15 16 17 18 19 20 21 22 23" at bounding box center [1252, 581] width 37 height 33
select select "15"
click at [1234, 565] on select "00 01 02 03 04 05 06 07 08 09 10 11 12 13 14 15 16 17 18 19 20 21 22 23" at bounding box center [1252, 581] width 37 height 33
type input "15:00"
click at [1191, 620] on input "00:00" at bounding box center [1202, 632] width 125 height 33
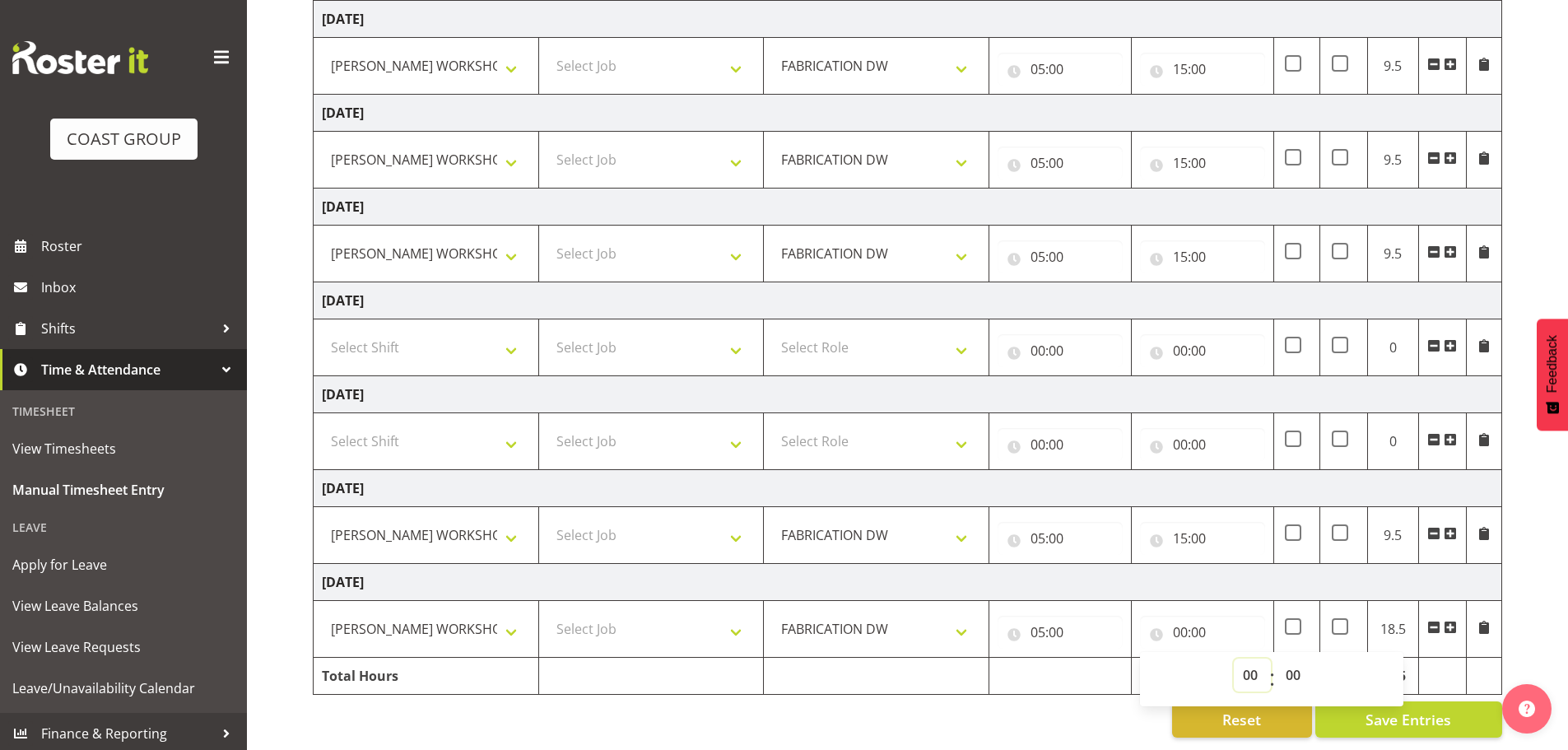
click at [1238, 659] on select "00 01 02 03 04 05 06 07 08 09 10 11 12 13 14 15 16 17 18 19 20 21 22 23" at bounding box center [1252, 675] width 37 height 33
select select "15"
click at [1234, 659] on select "00 01 02 03 04 05 06 07 08 09 10 11 12 13 14 15 16 17 18 19 20 21 22 23" at bounding box center [1252, 675] width 37 height 33
type input "15:00"
click at [1088, 676] on td at bounding box center [1061, 676] width 143 height 37
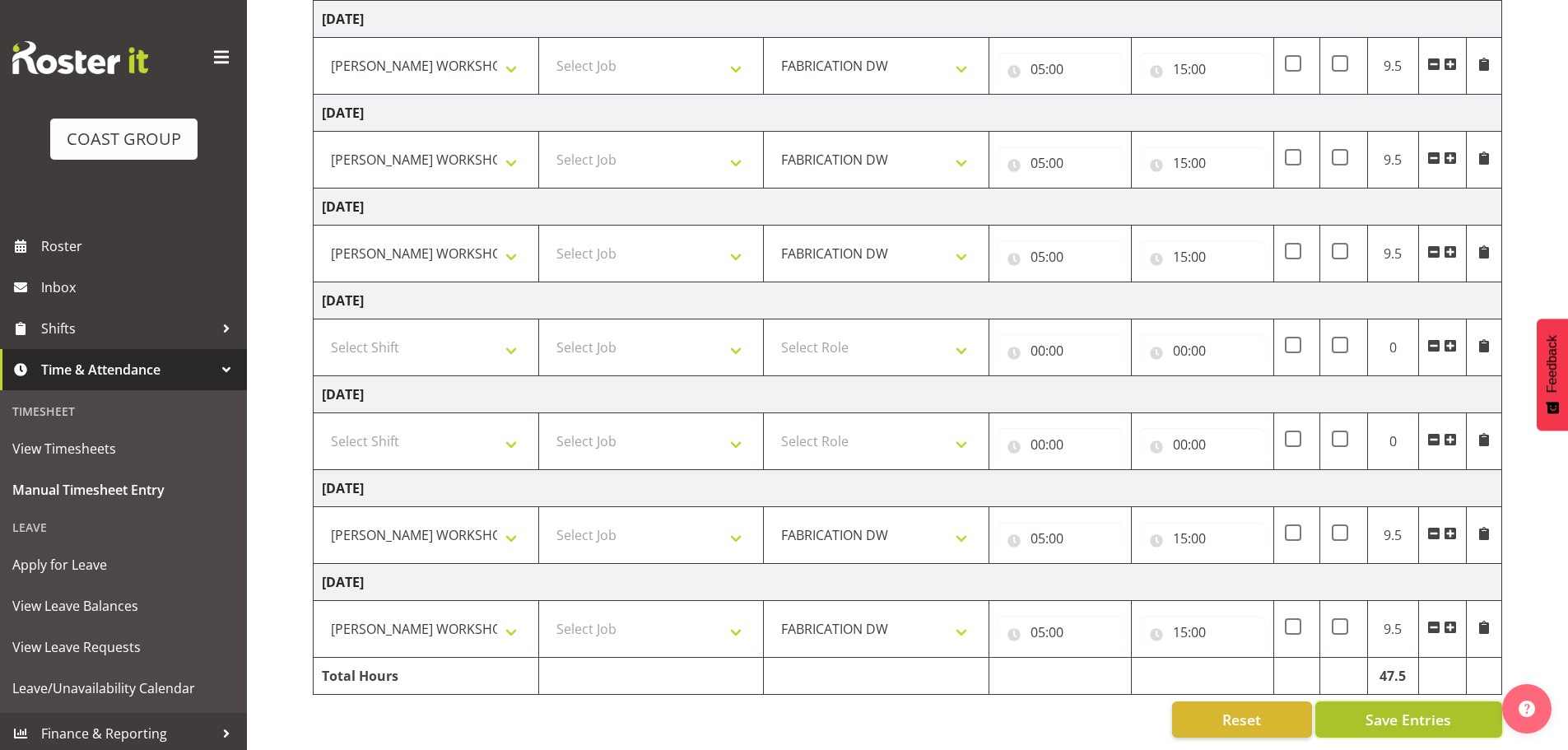
click at [1469, 710] on button "Save Entries" at bounding box center [1409, 720] width 187 height 37
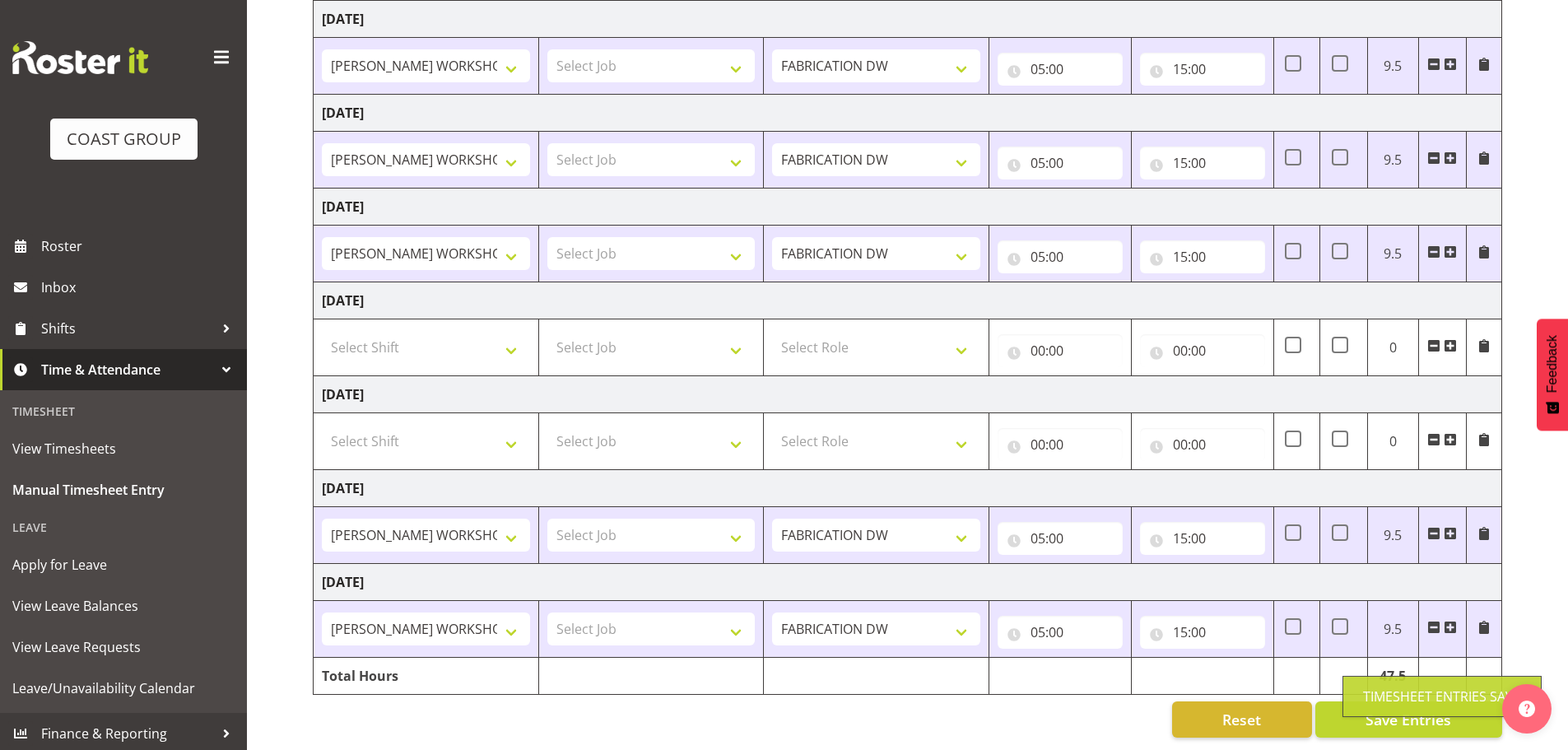
click at [1511, 637] on div "October 1st - October 7th 2025 MEA - Meal Allowance AWA - Away Allowence Shift …" at bounding box center [940, 312] width 1255 height 875
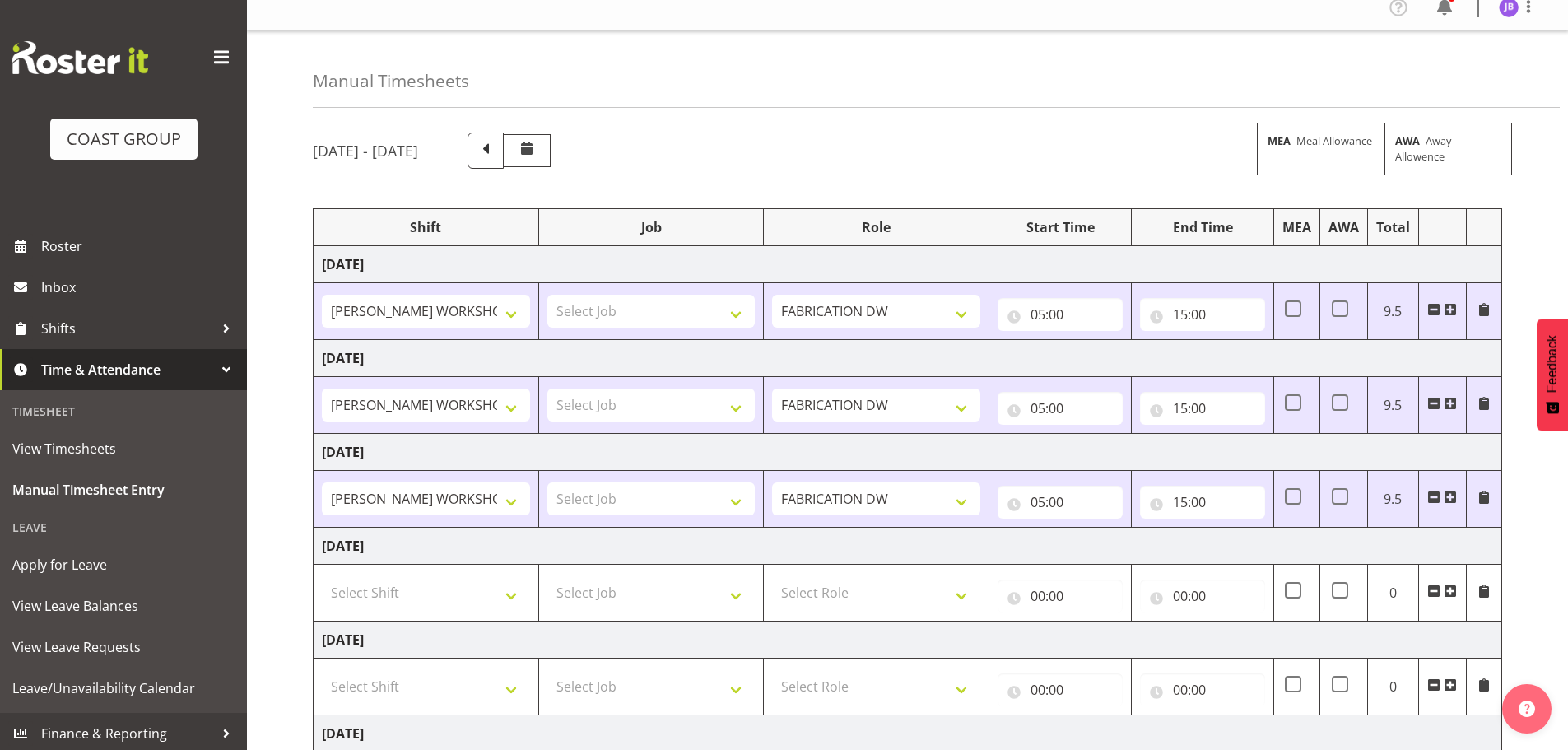
scroll to position [0, 0]
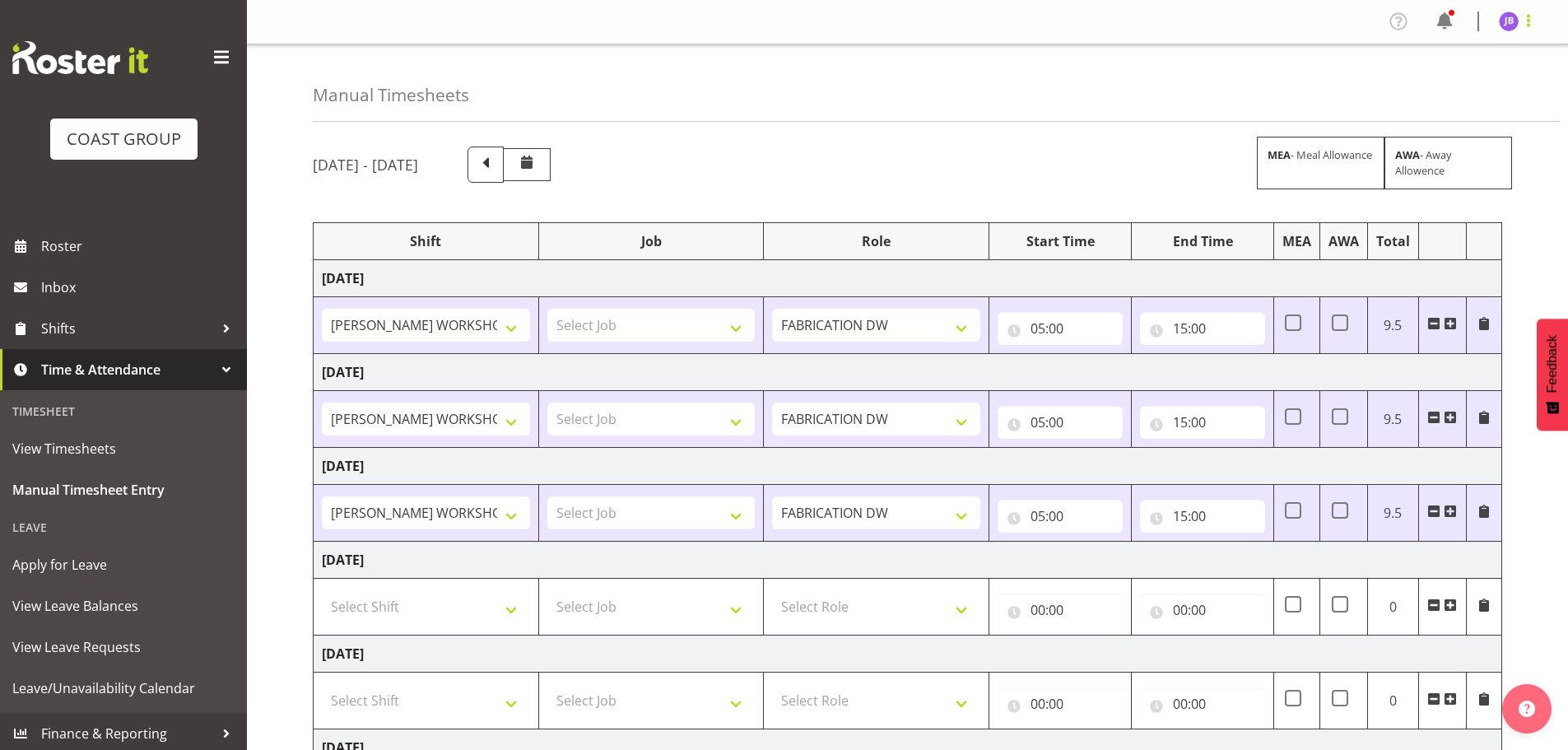
click at [1531, 16] on span at bounding box center [1529, 21] width 20 height 20
click at [1472, 82] on link "Log Out" at bounding box center [1459, 86] width 158 height 29
